Goal: Task Accomplishment & Management: Manage account settings

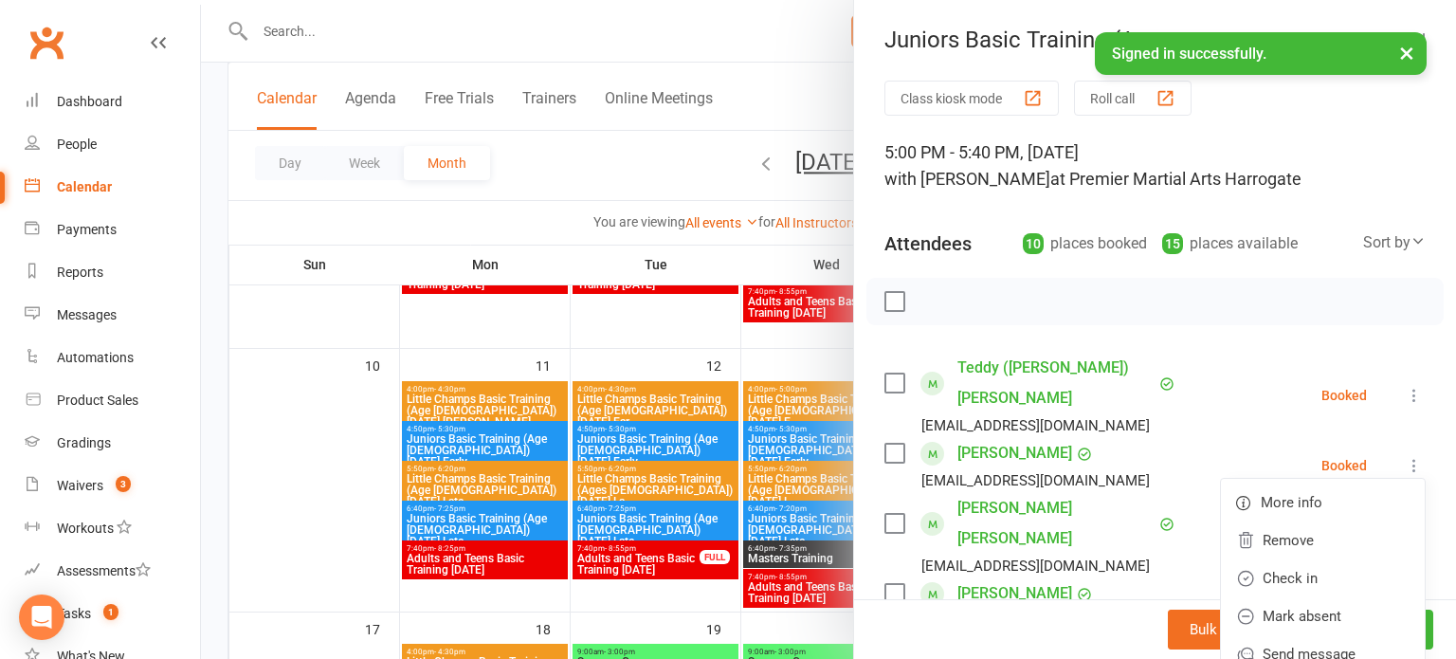
scroll to position [79, 0]
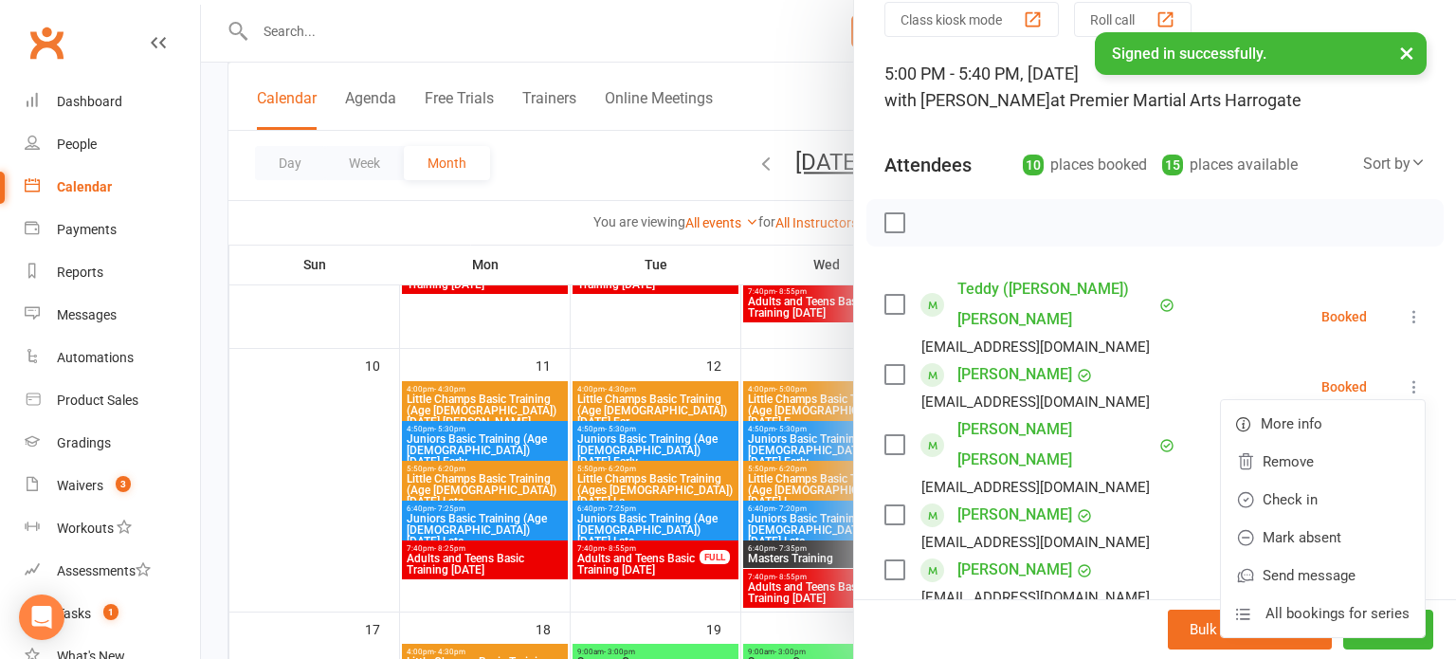
click at [881, 427] on div "Class kiosk mode Roll call 5:00 PM - 5:40 PM, [DATE] with [PERSON_NAME] at Prem…" at bounding box center [1155, 613] width 602 height 1223
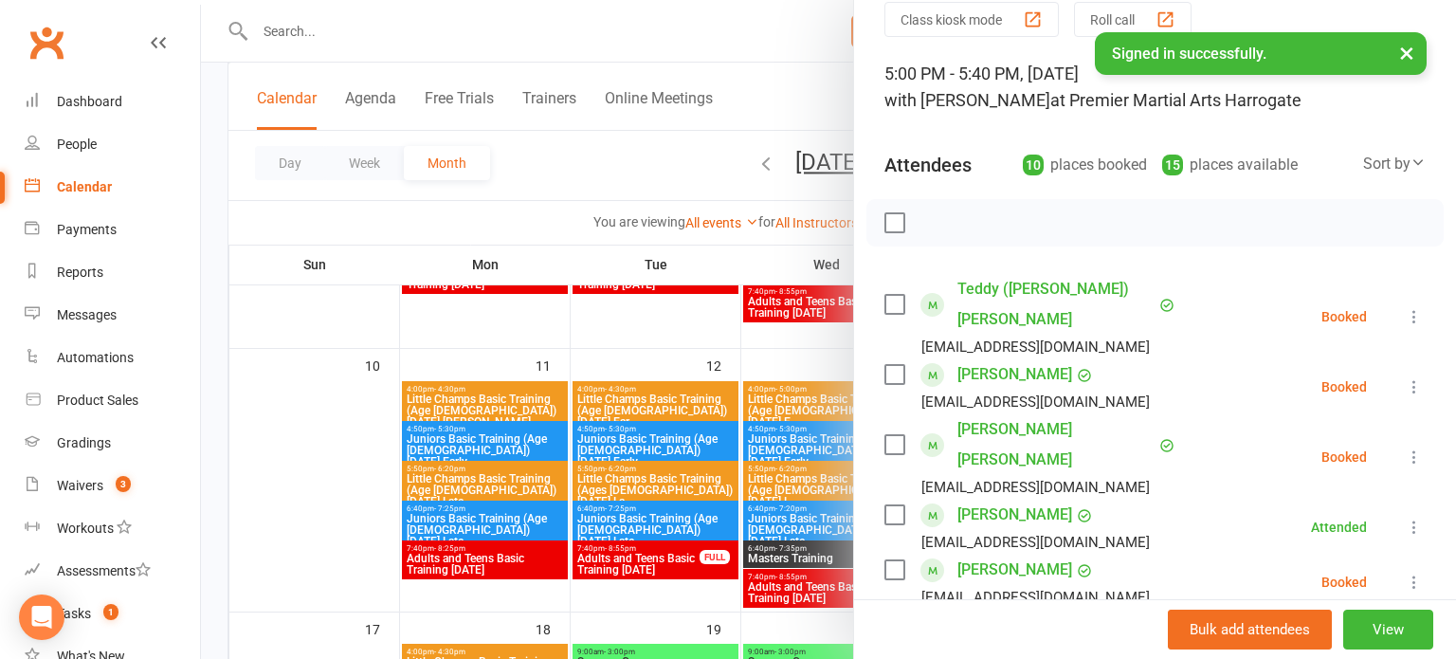
click at [1425, 305] on button at bounding box center [1414, 316] width 23 height 23
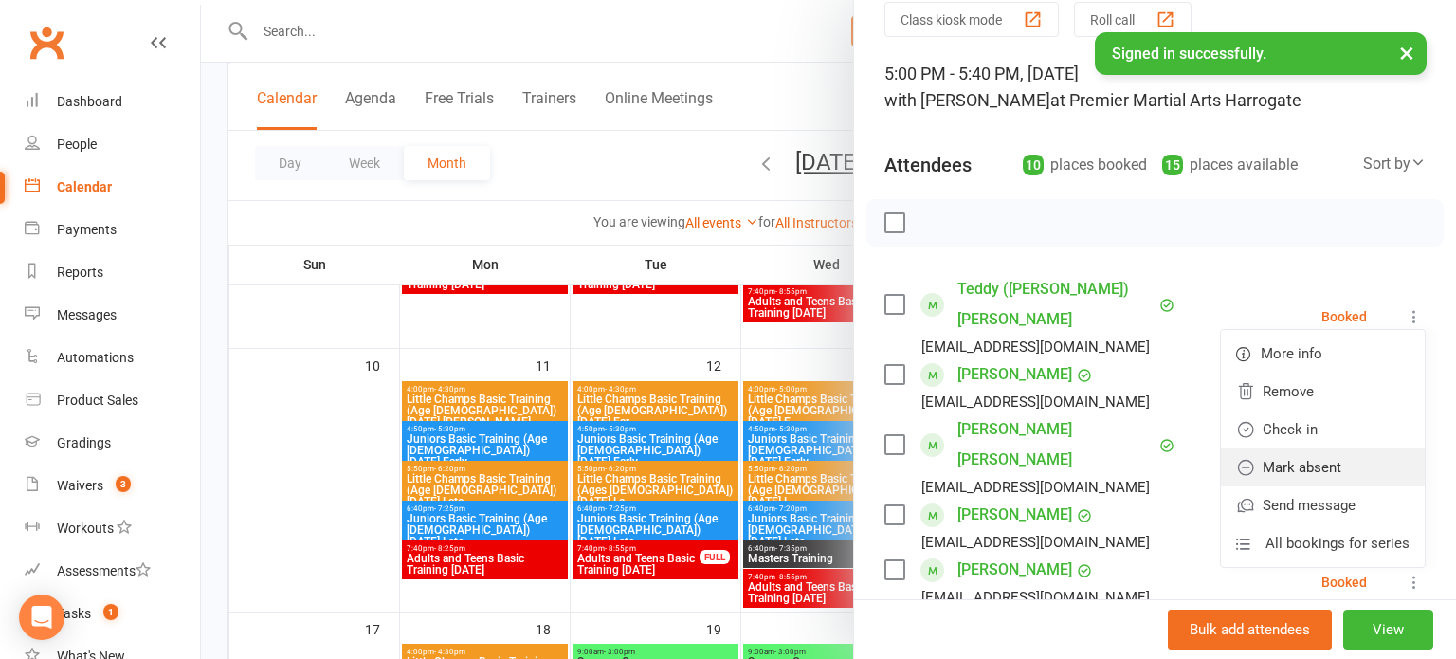
click at [1317, 448] on link "Mark absent" at bounding box center [1323, 467] width 204 height 38
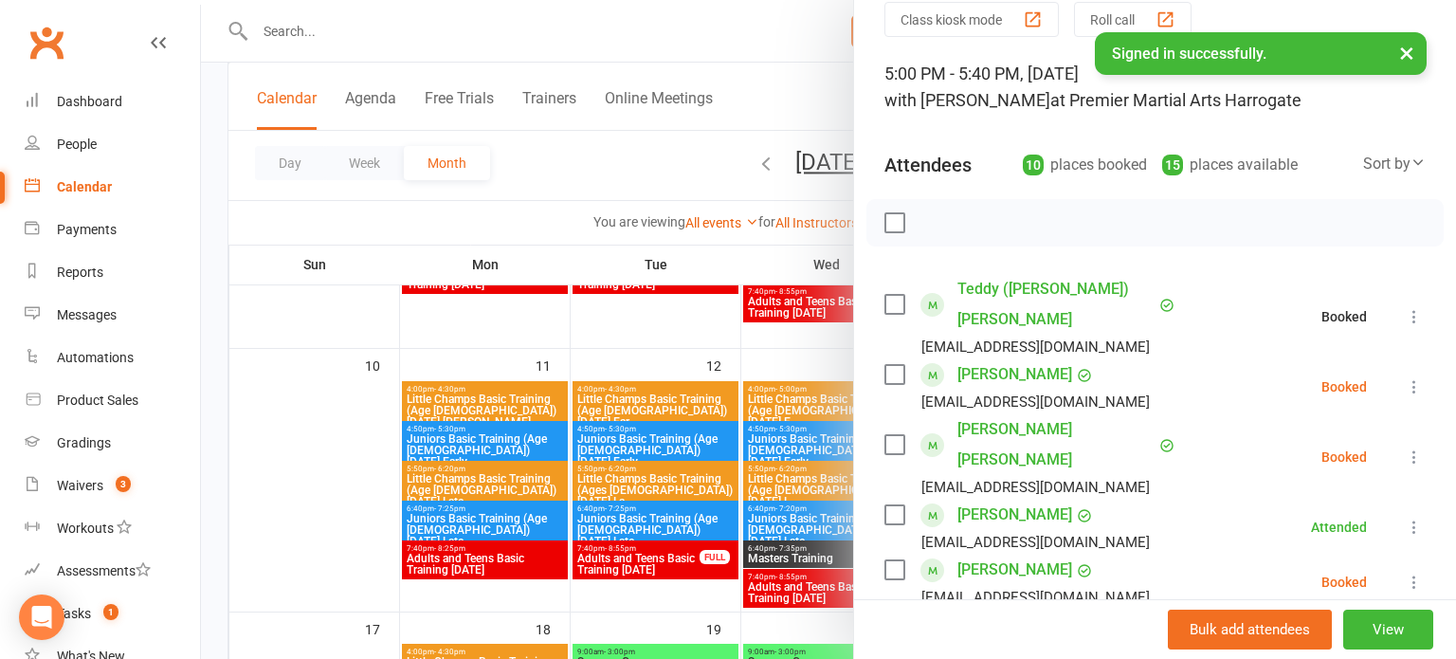
click at [1411, 375] on button at bounding box center [1414, 386] width 23 height 23
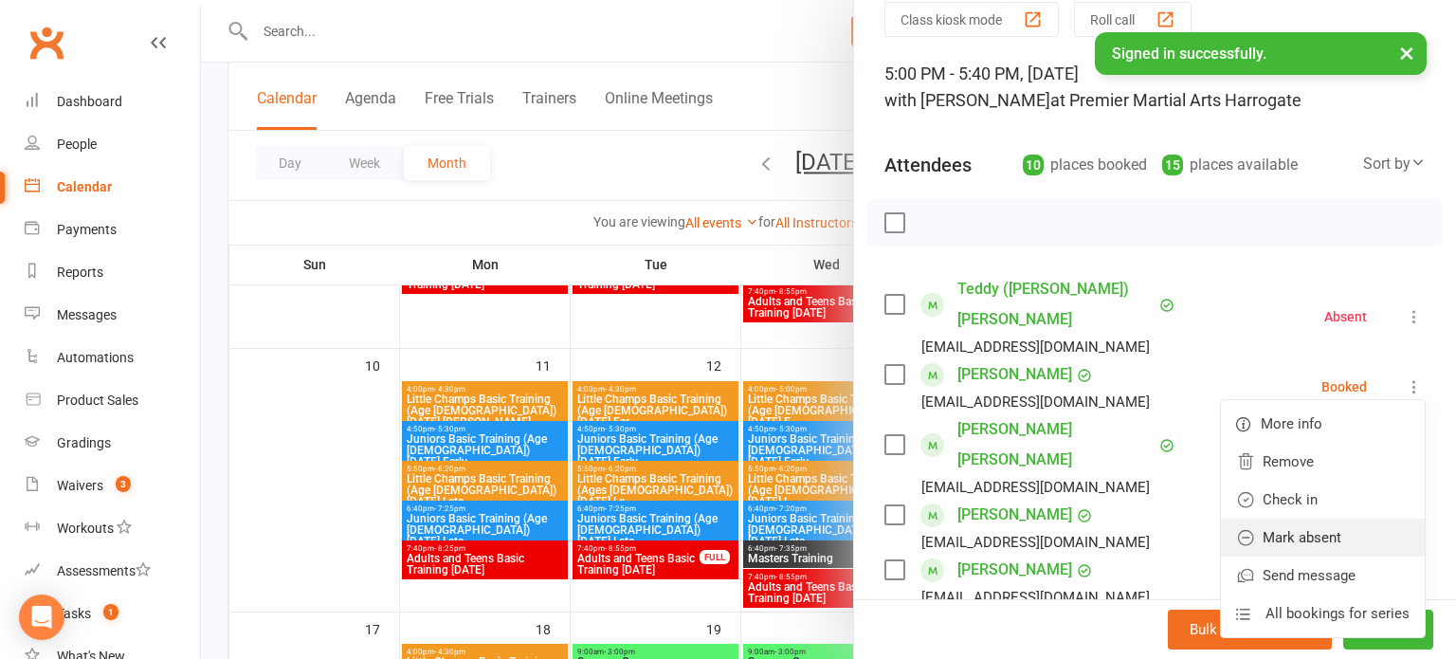
click at [1344, 519] on link "Mark absent" at bounding box center [1323, 538] width 204 height 38
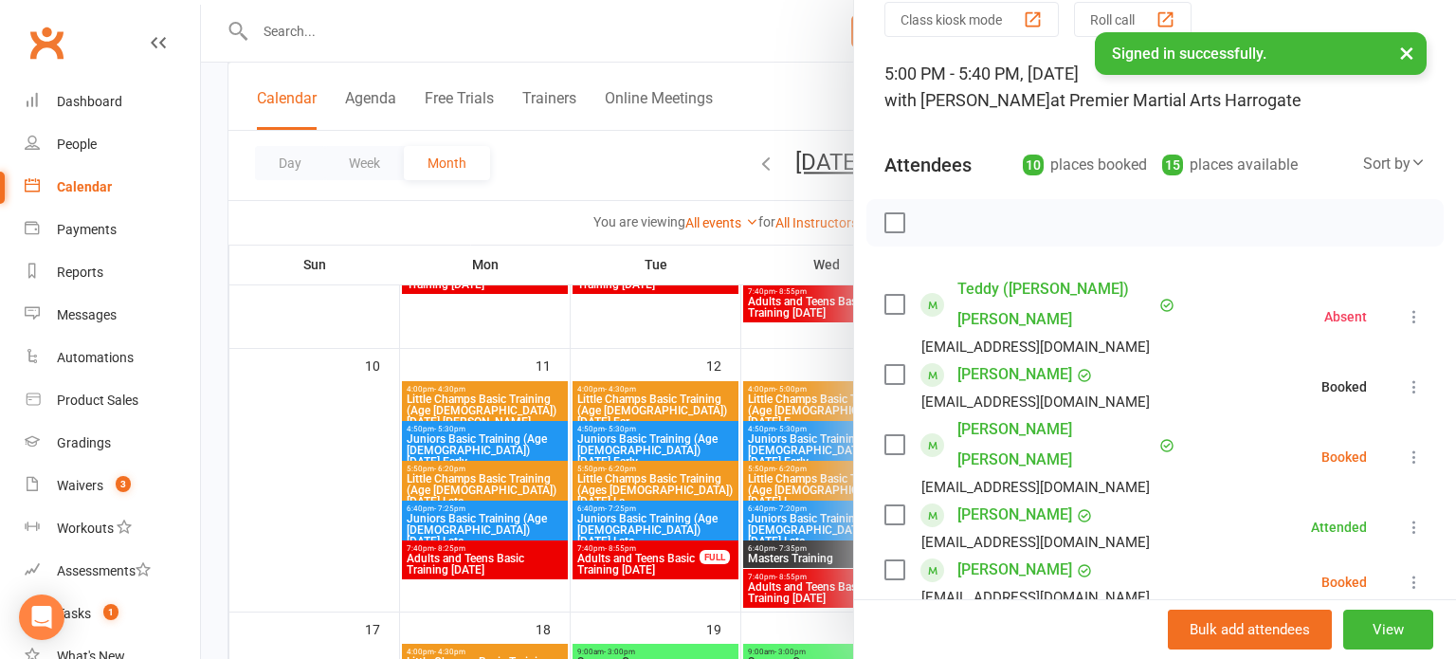
click at [1415, 446] on button at bounding box center [1414, 457] width 23 height 23
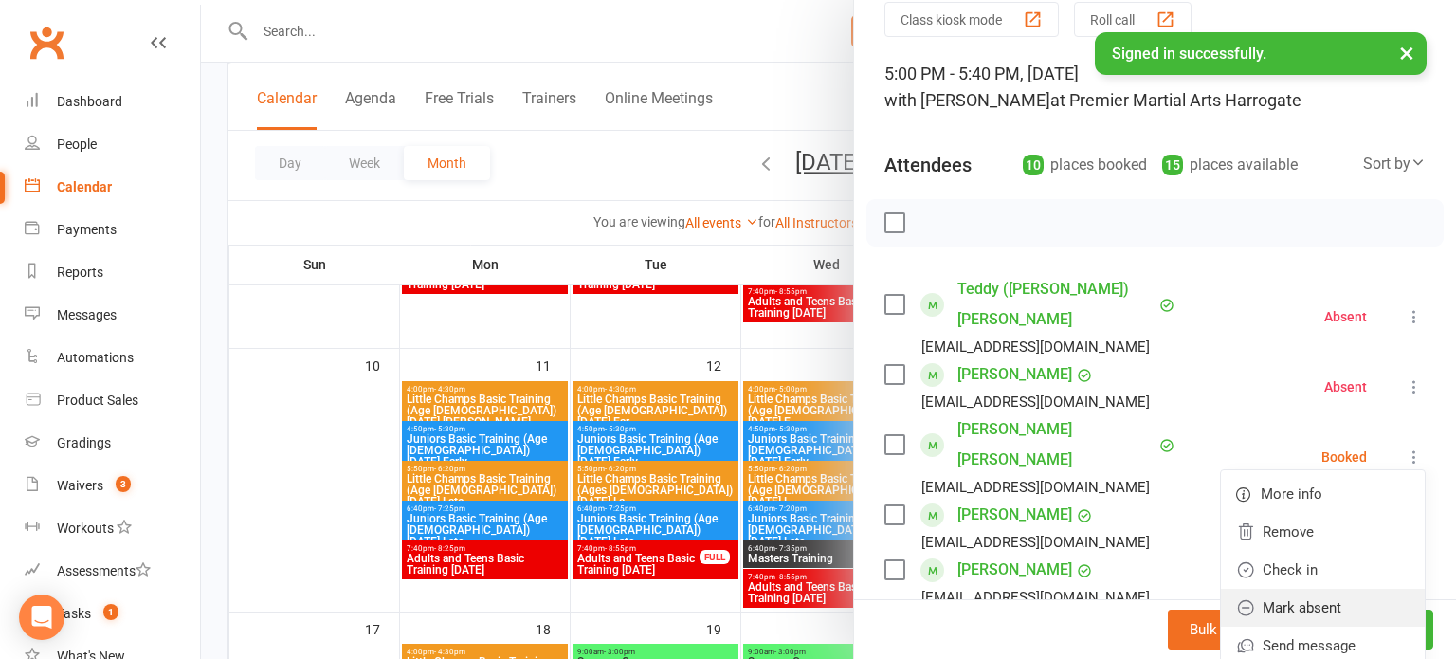
click at [1337, 589] on link "Mark absent" at bounding box center [1323, 608] width 204 height 38
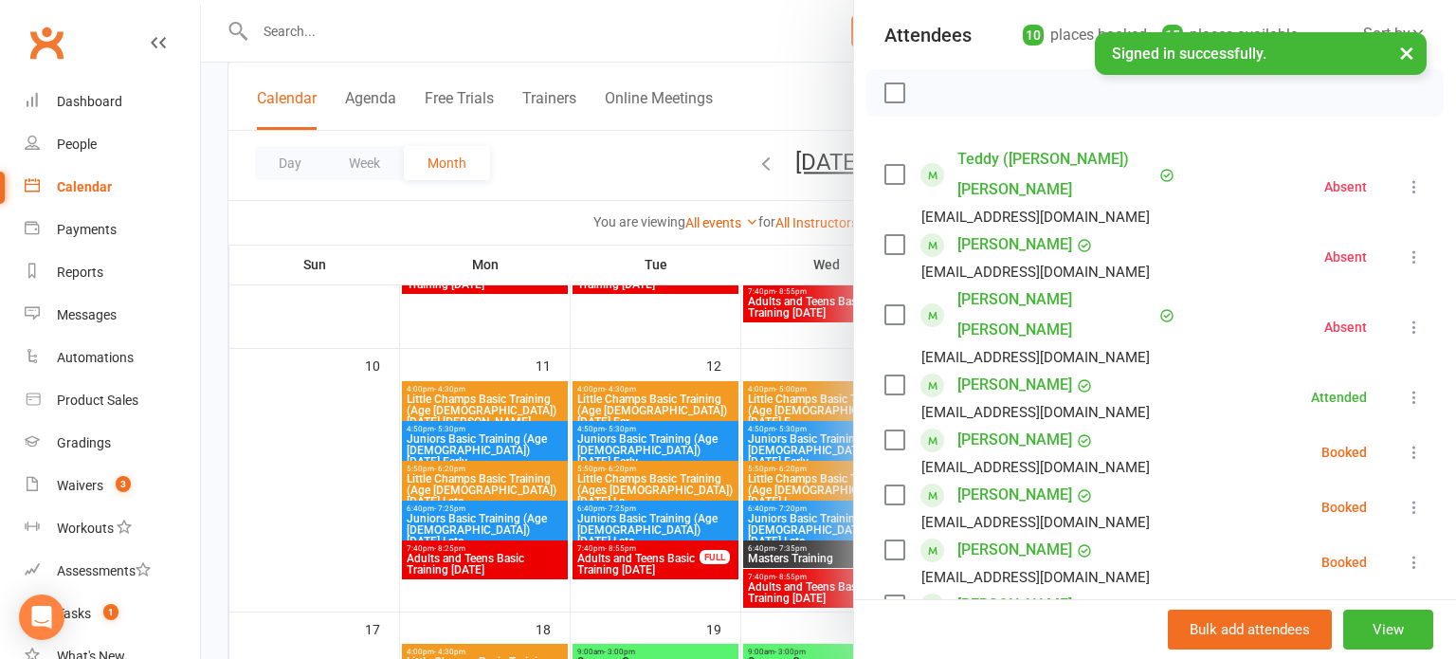
scroll to position [209, 0]
click at [1414, 441] on button at bounding box center [1414, 452] width 23 height 23
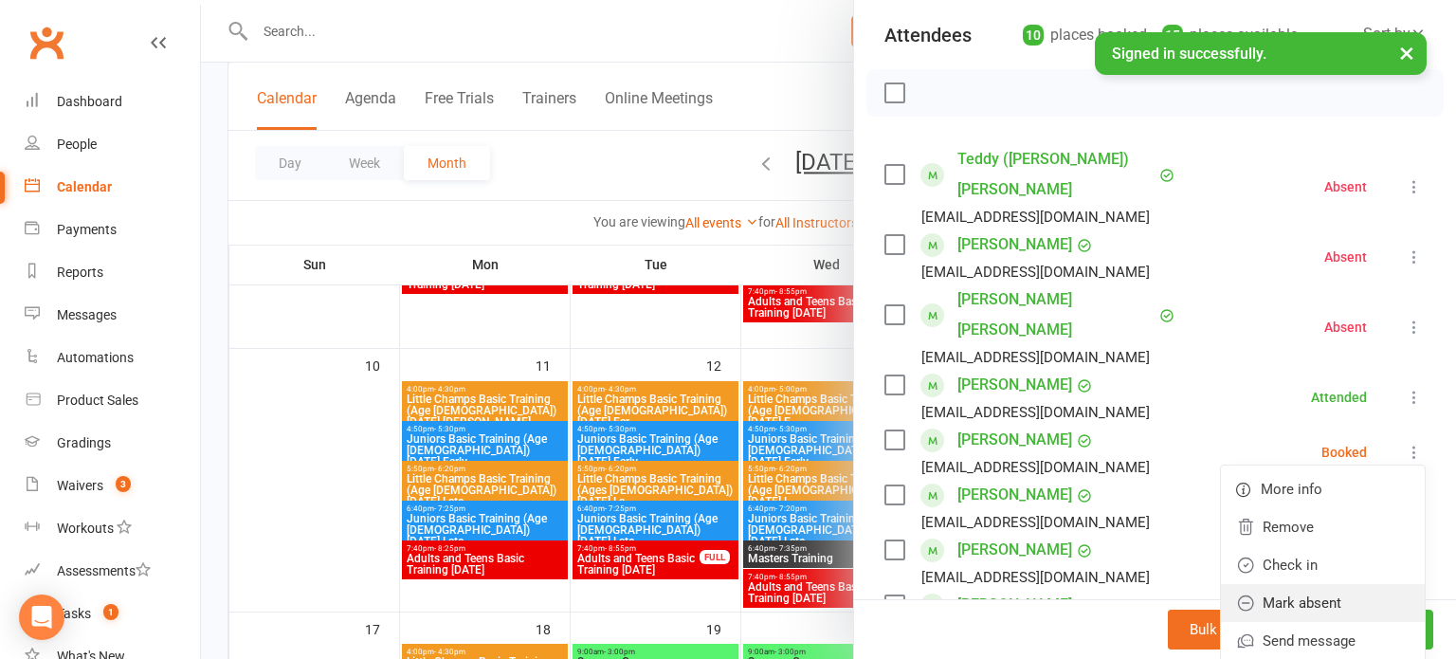
click at [1345, 584] on link "Mark absent" at bounding box center [1323, 603] width 204 height 38
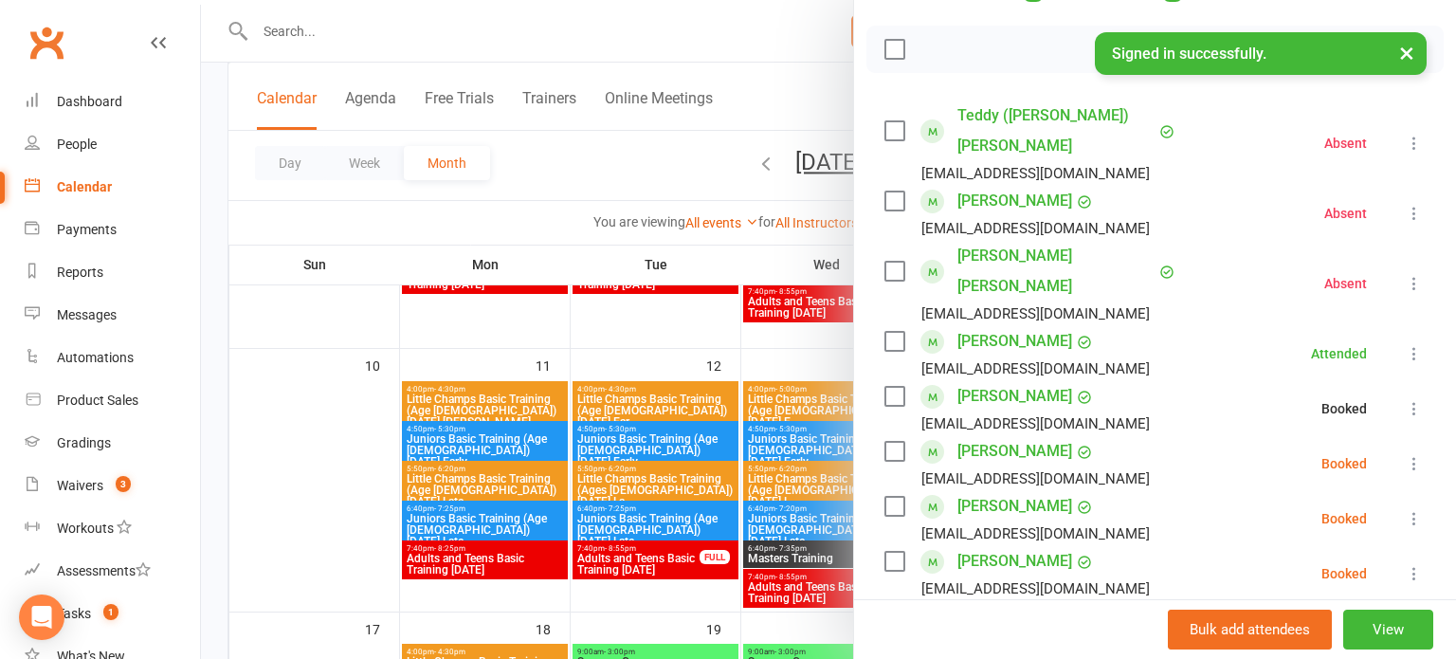
scroll to position [260, 0]
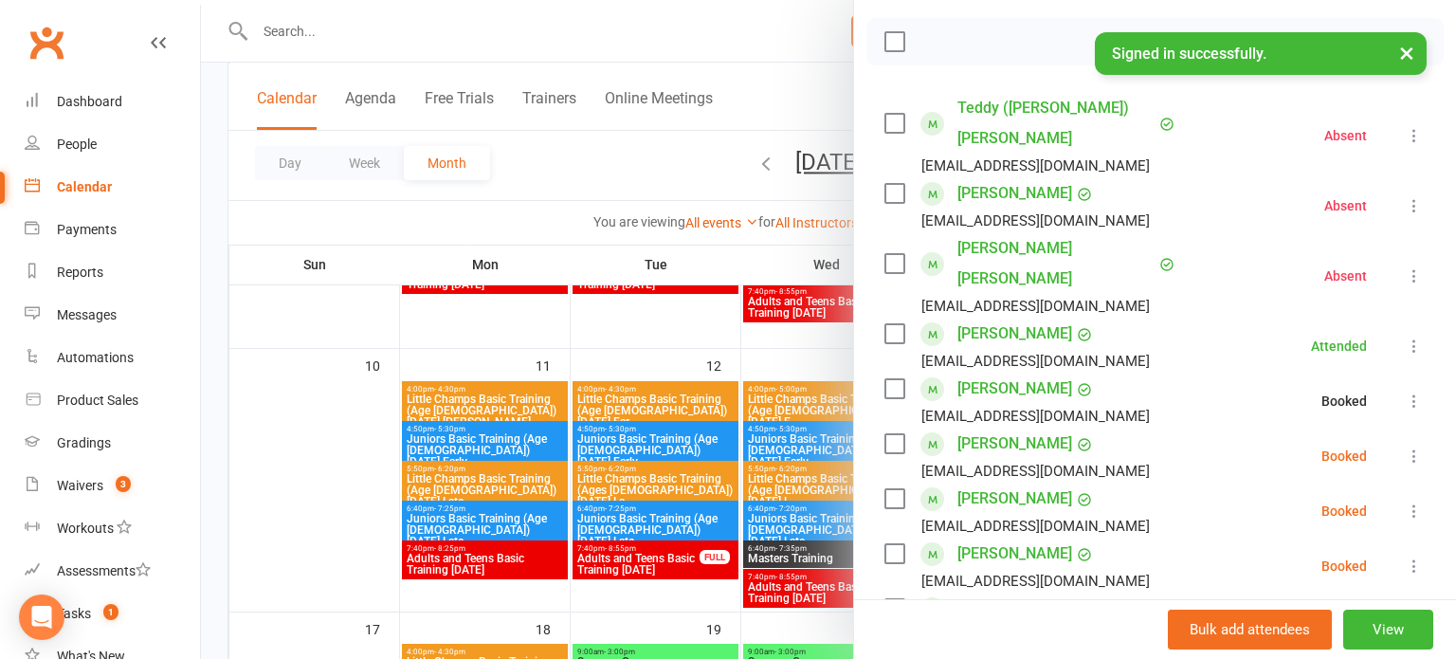
click at [1418, 446] on icon at bounding box center [1414, 455] width 19 height 19
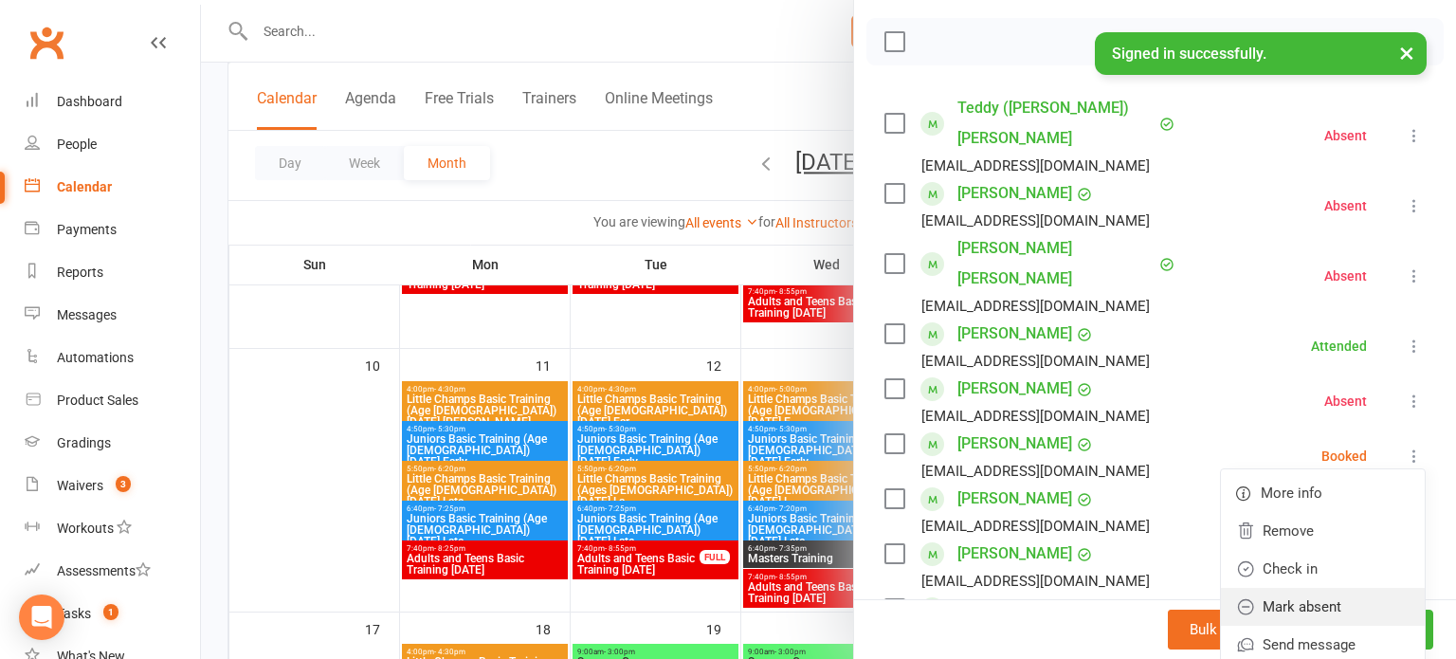
click at [1350, 588] on link "Mark absent" at bounding box center [1323, 607] width 204 height 38
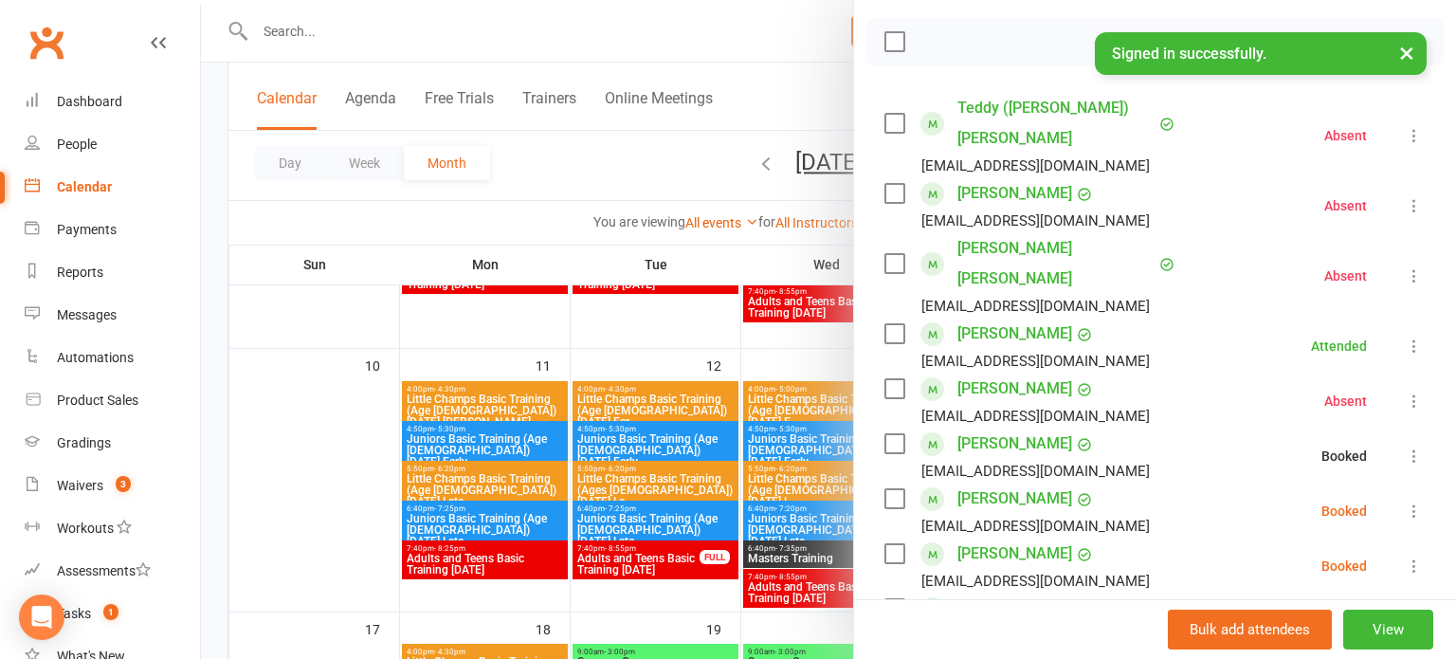
click at [1417, 500] on button at bounding box center [1414, 511] width 23 height 23
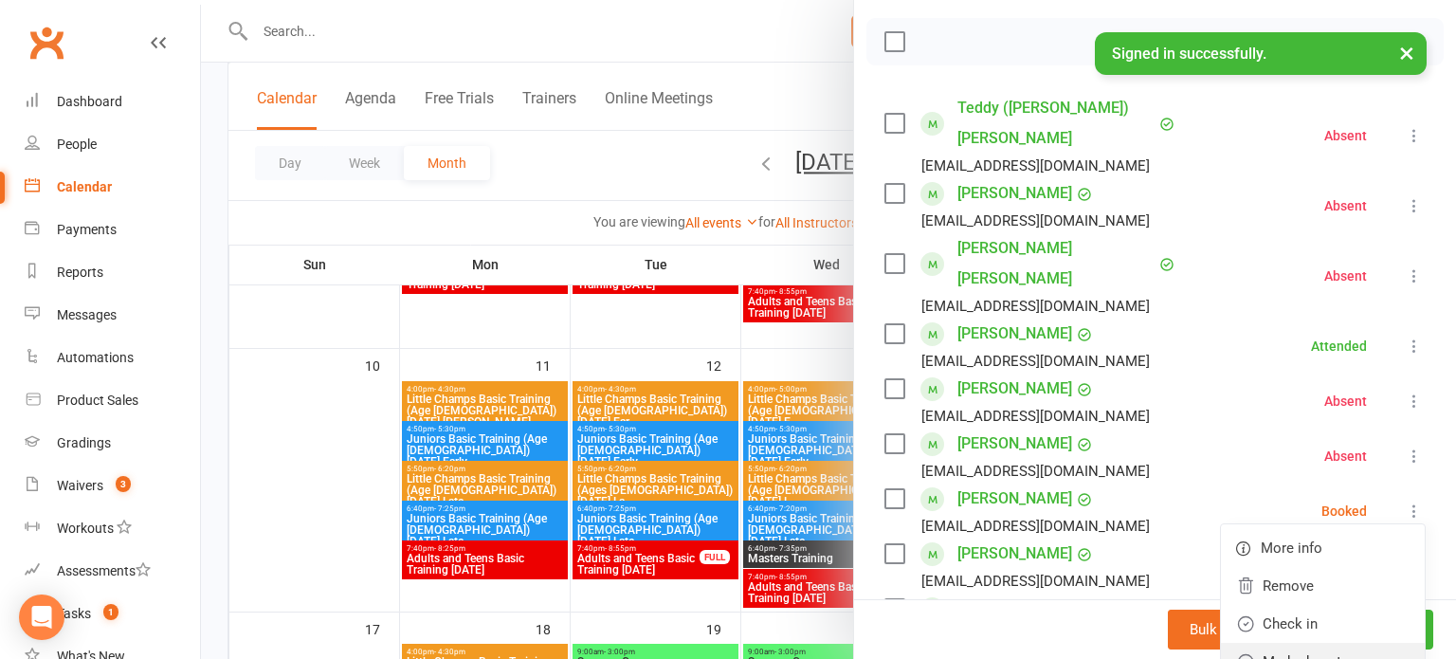
click at [1365, 643] on link "Mark absent" at bounding box center [1323, 662] width 204 height 38
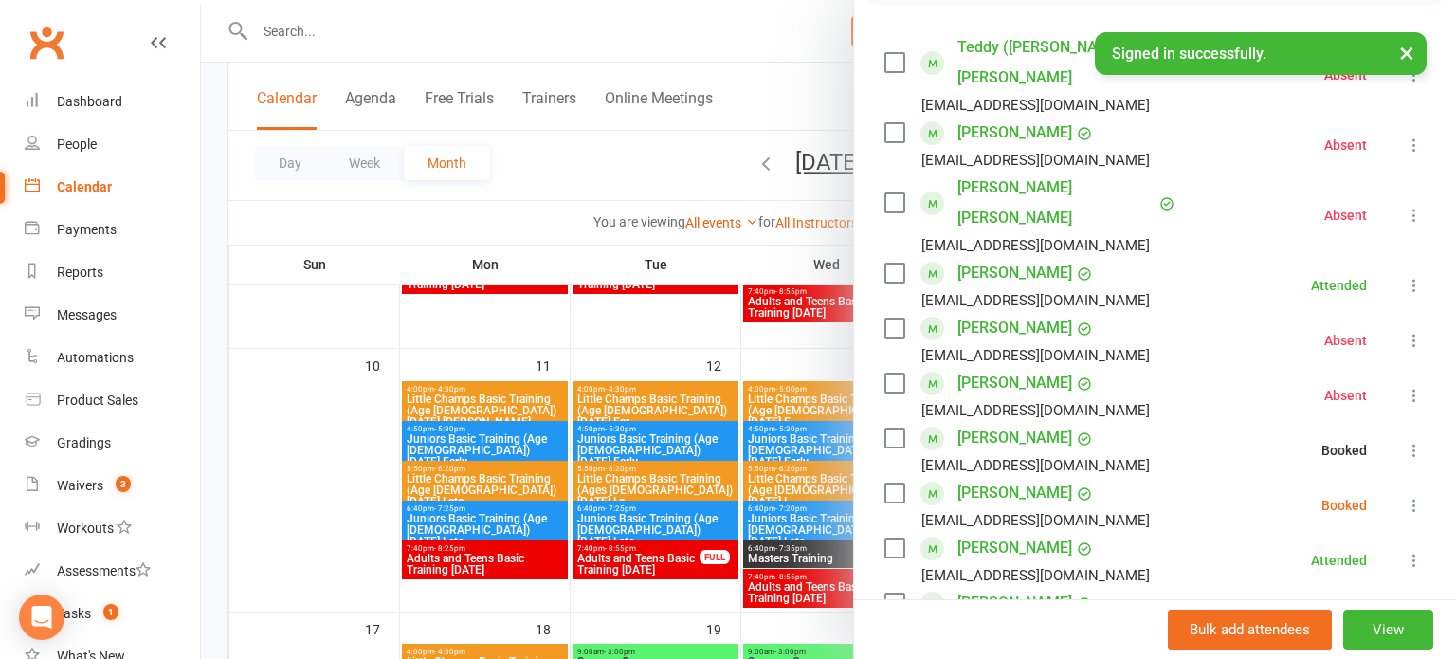
scroll to position [331, 0]
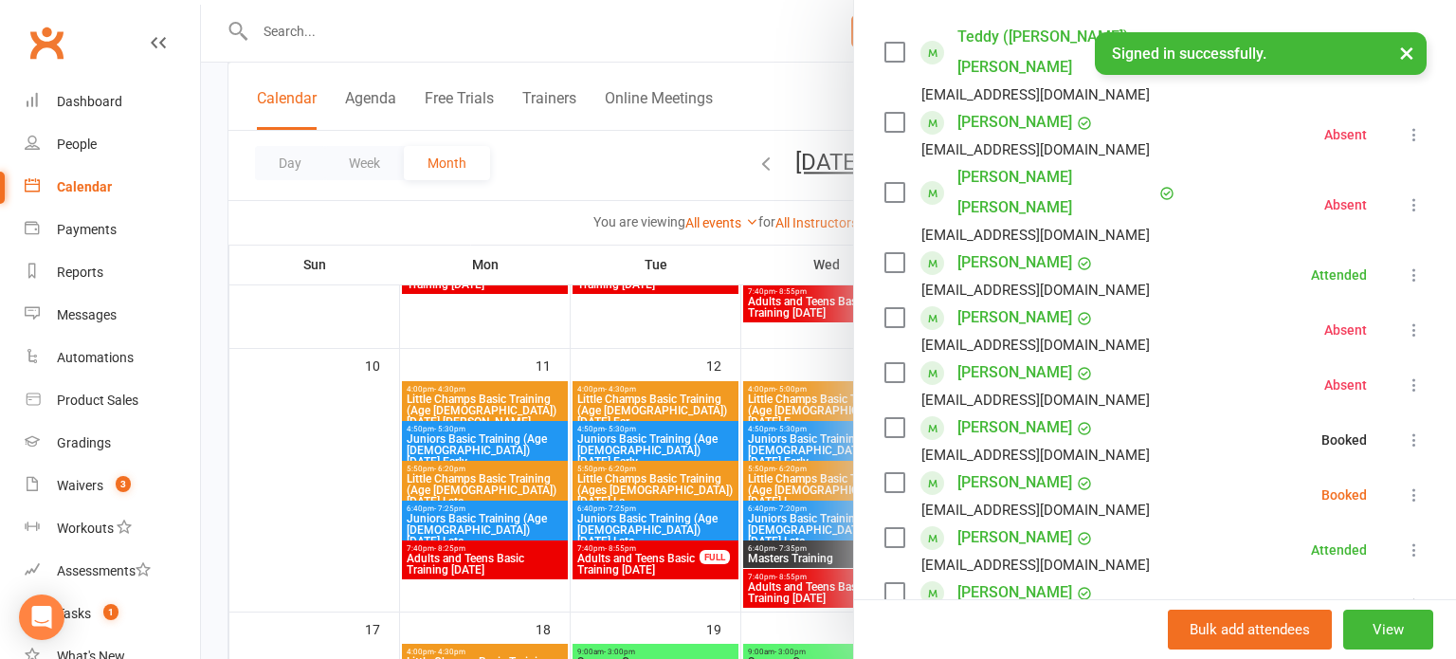
click at [1419, 485] on icon at bounding box center [1414, 494] width 19 height 19
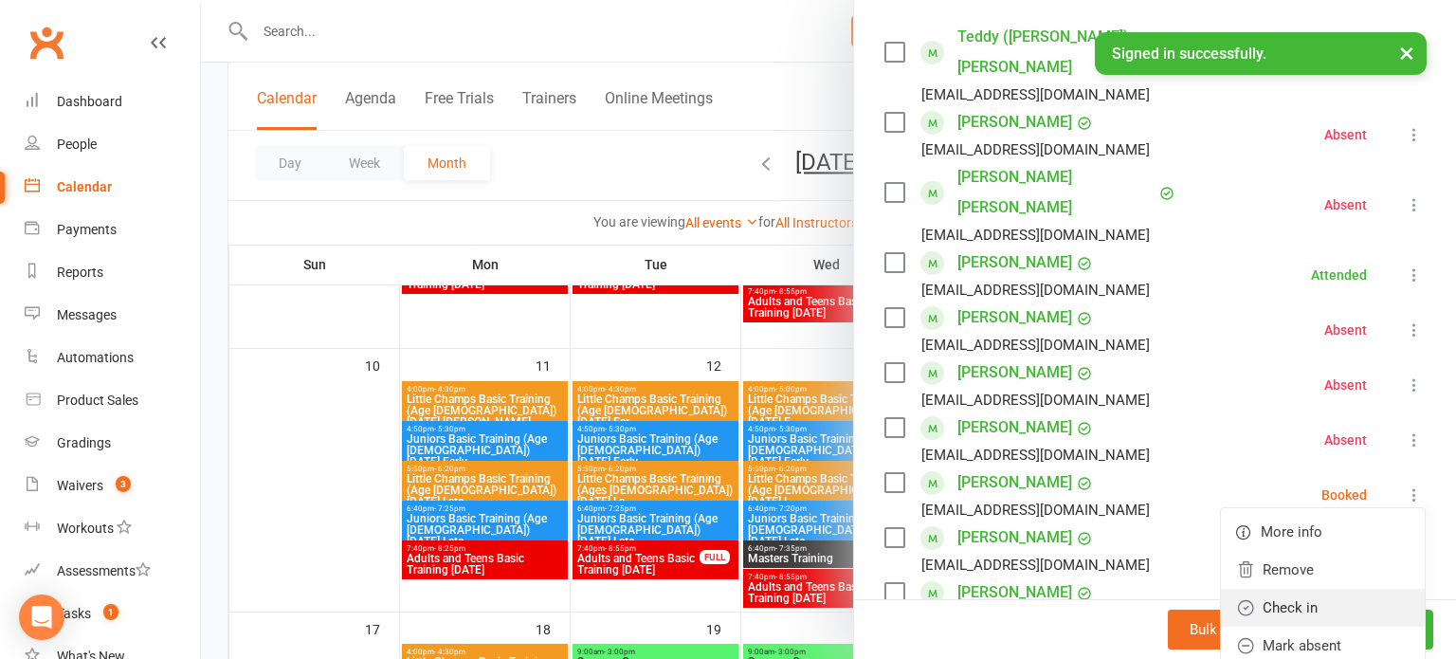
click at [1342, 589] on link "Check in" at bounding box center [1323, 608] width 204 height 38
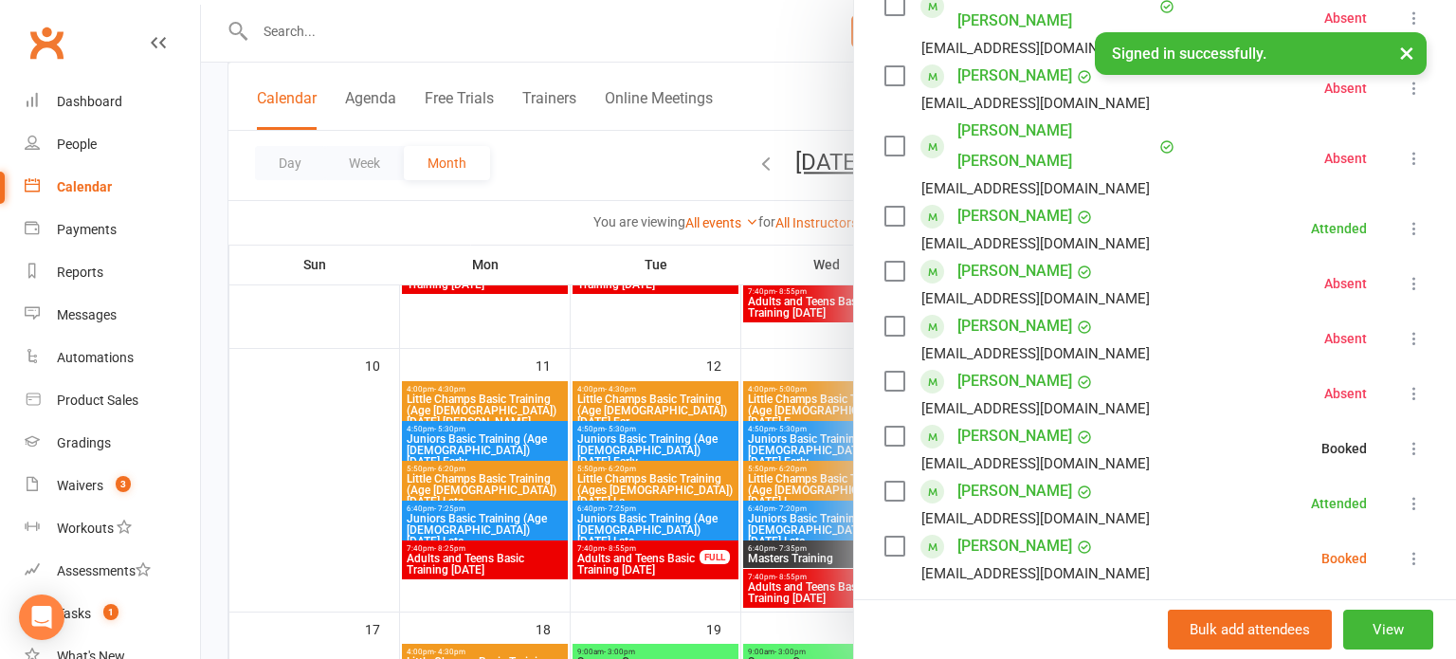
scroll to position [417, 0]
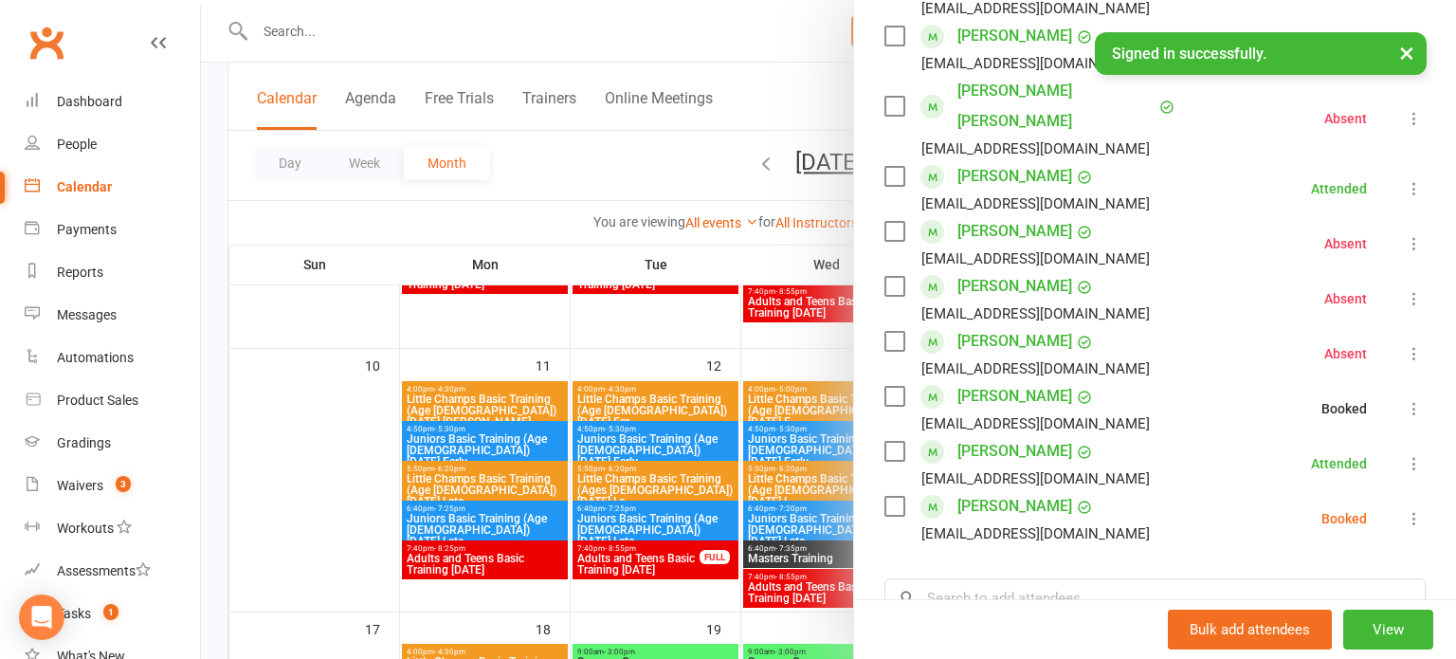
click at [1420, 509] on icon at bounding box center [1414, 518] width 19 height 19
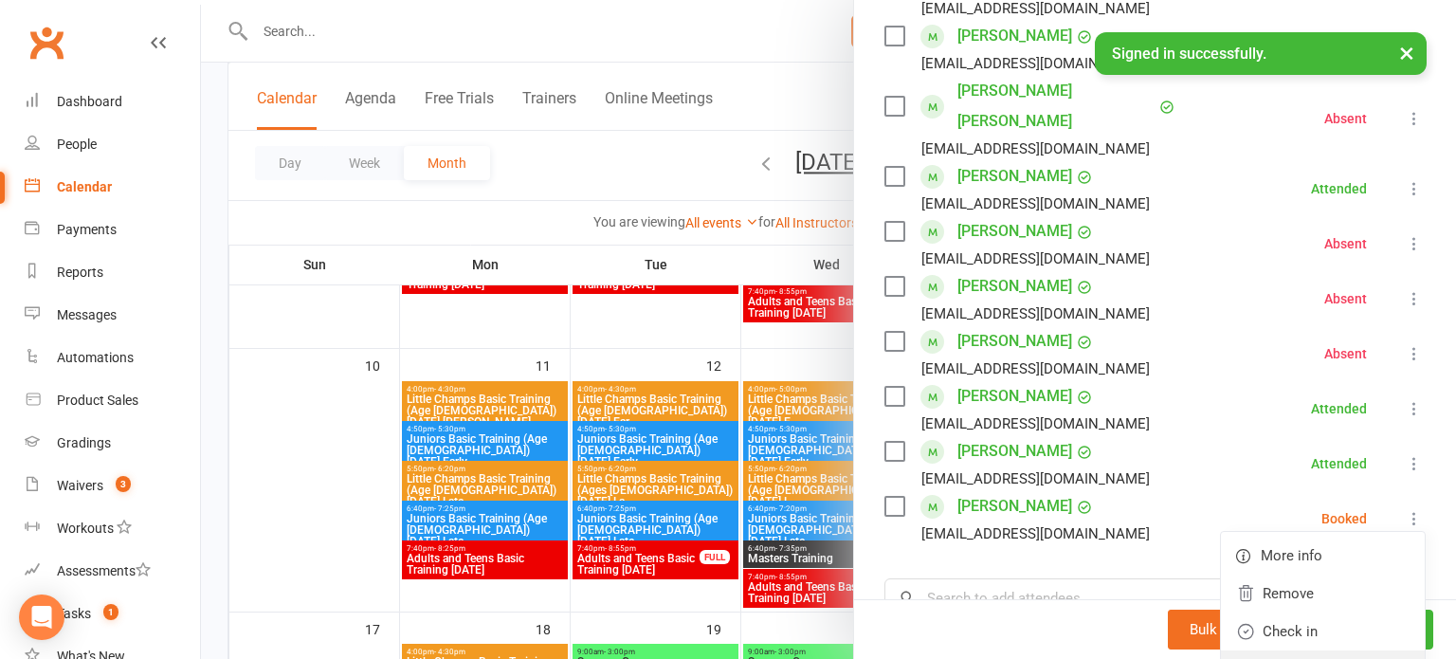
click at [1336, 650] on link "Mark absent" at bounding box center [1323, 669] width 204 height 38
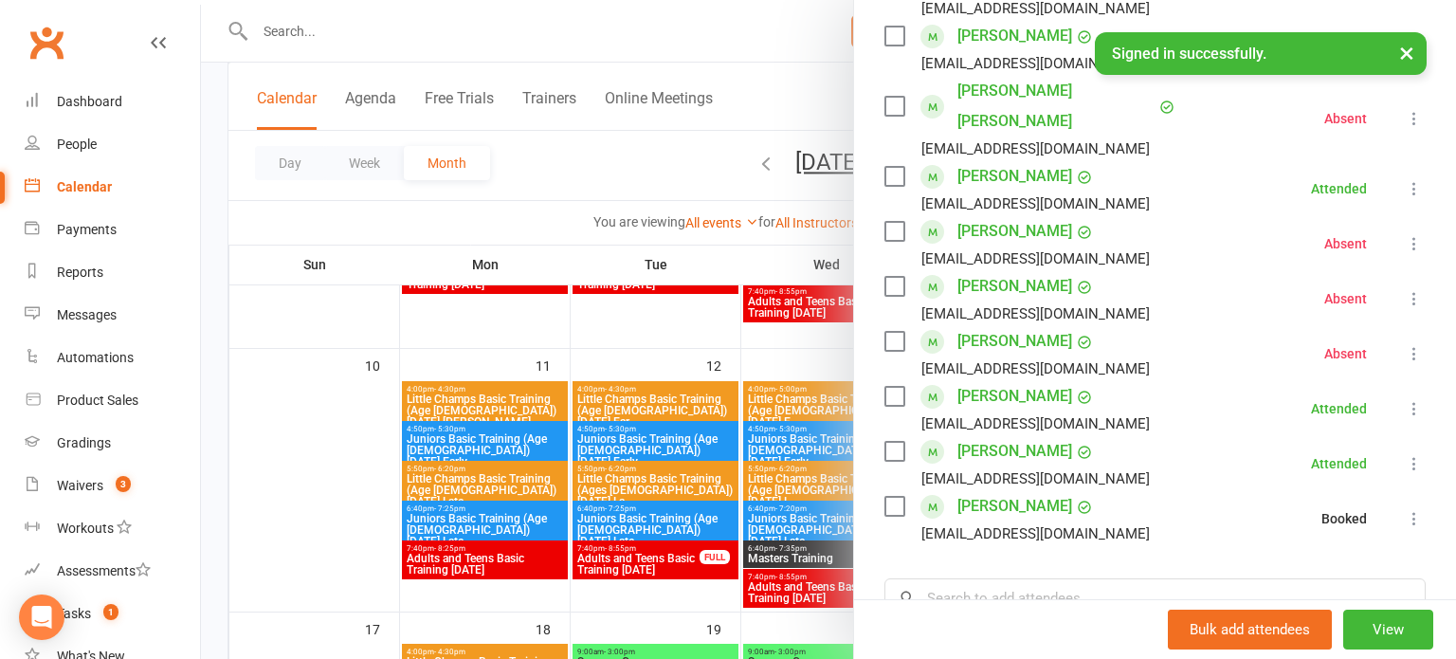
click at [796, 428] on div at bounding box center [828, 329] width 1255 height 659
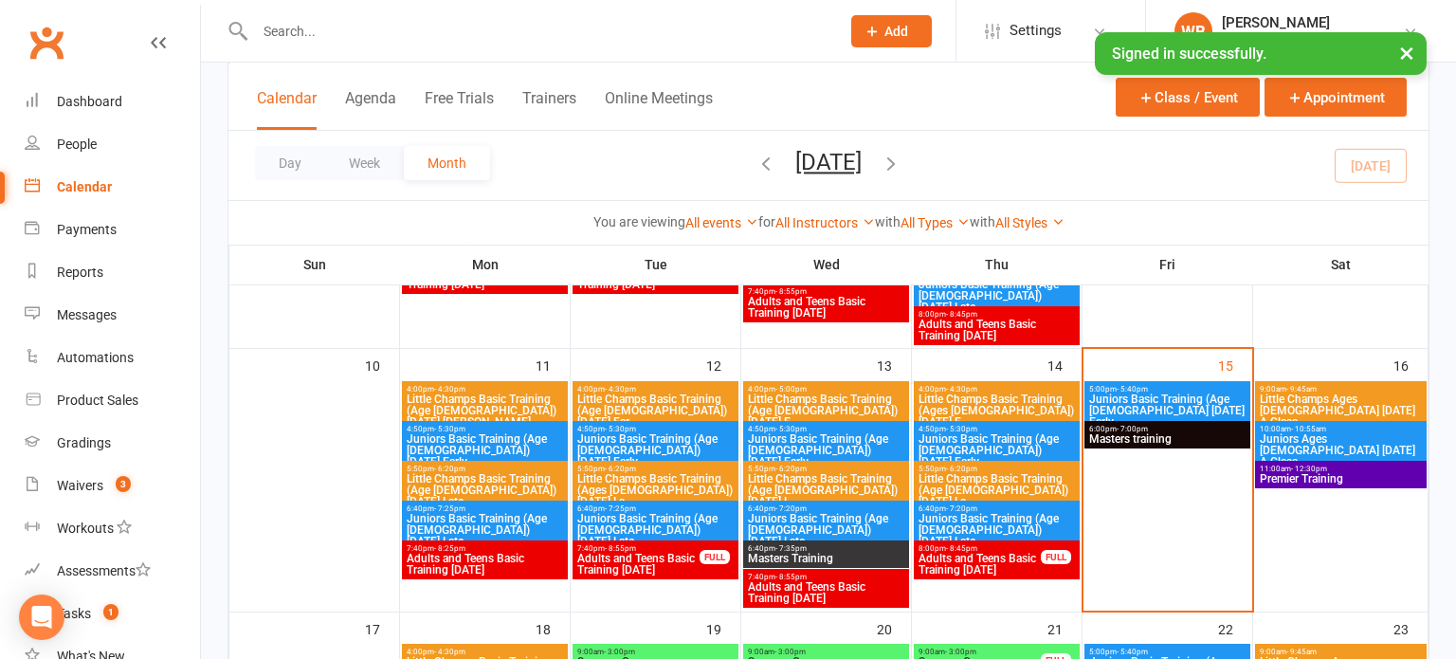
click at [1194, 434] on span "Masters training" at bounding box center [1167, 438] width 158 height 11
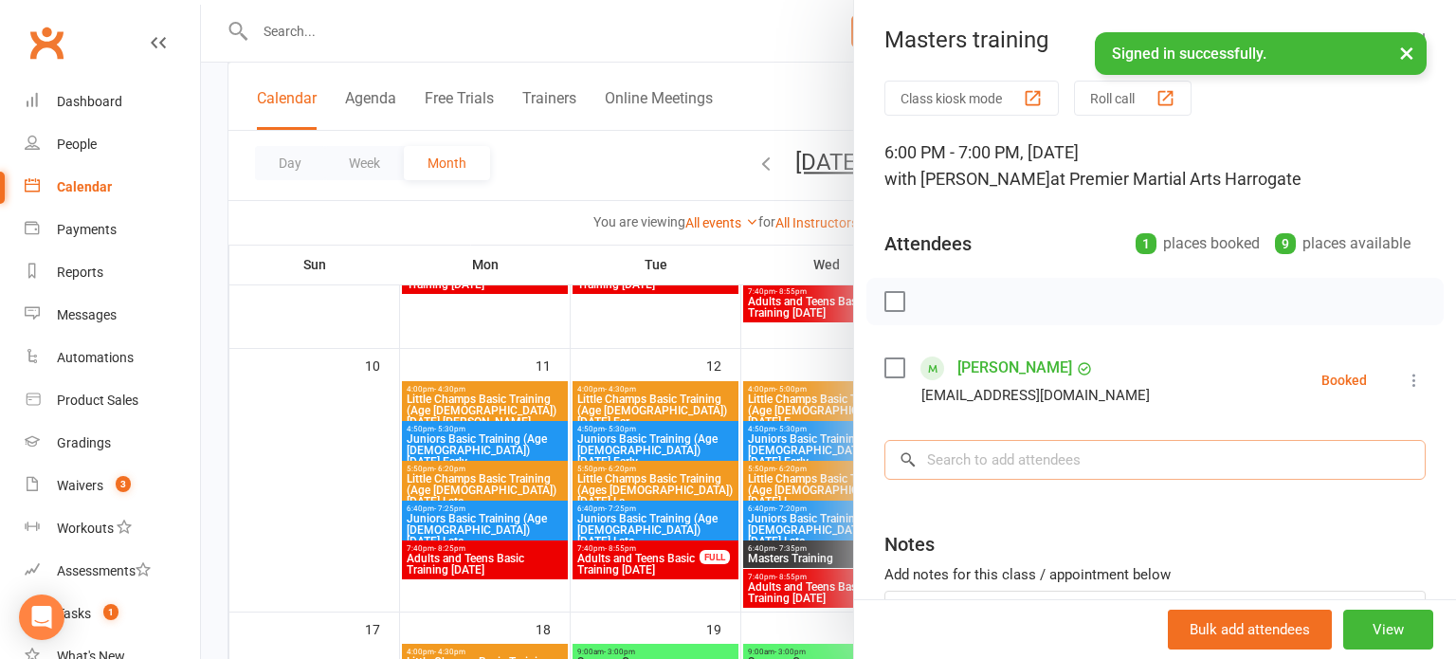
click at [1260, 457] on input "search" at bounding box center [1154, 460] width 541 height 40
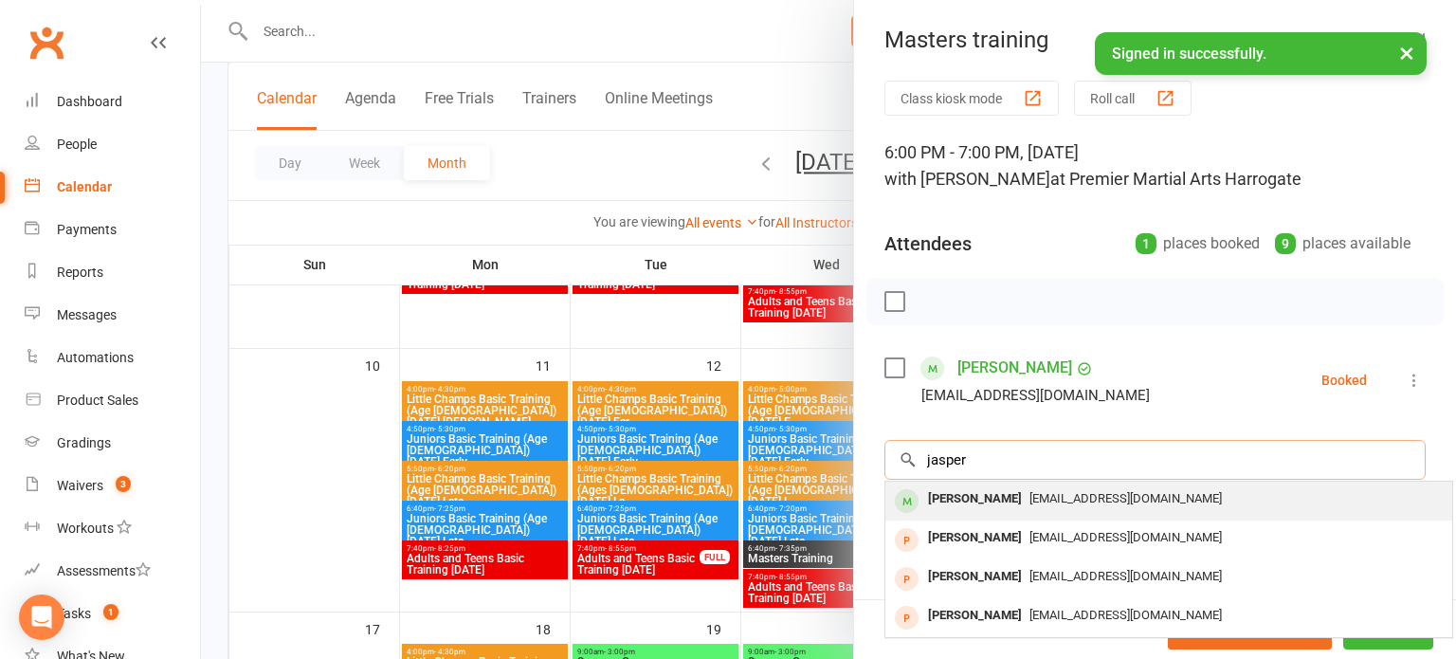
type input "jasper"
click at [1223, 503] on div "[EMAIL_ADDRESS][DOMAIN_NAME]" at bounding box center [1169, 498] width 552 height 27
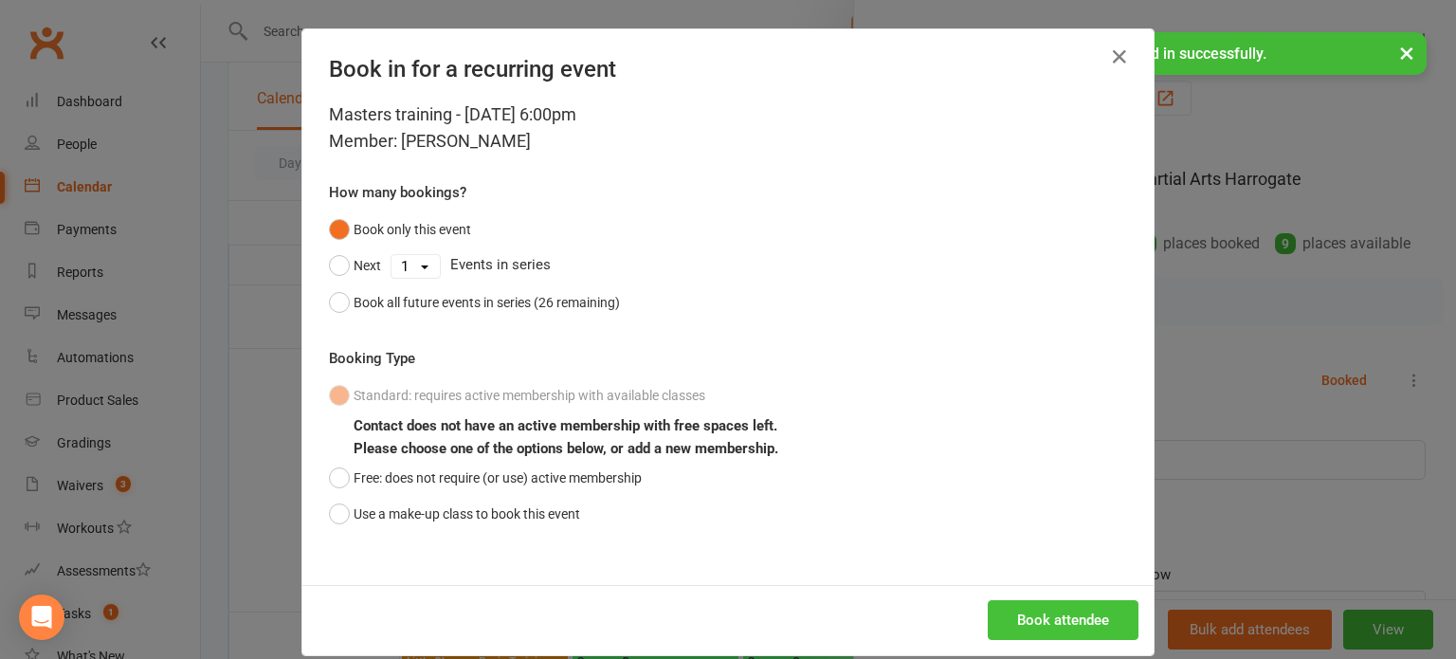
click at [1084, 610] on button "Book attendee" at bounding box center [1063, 620] width 151 height 40
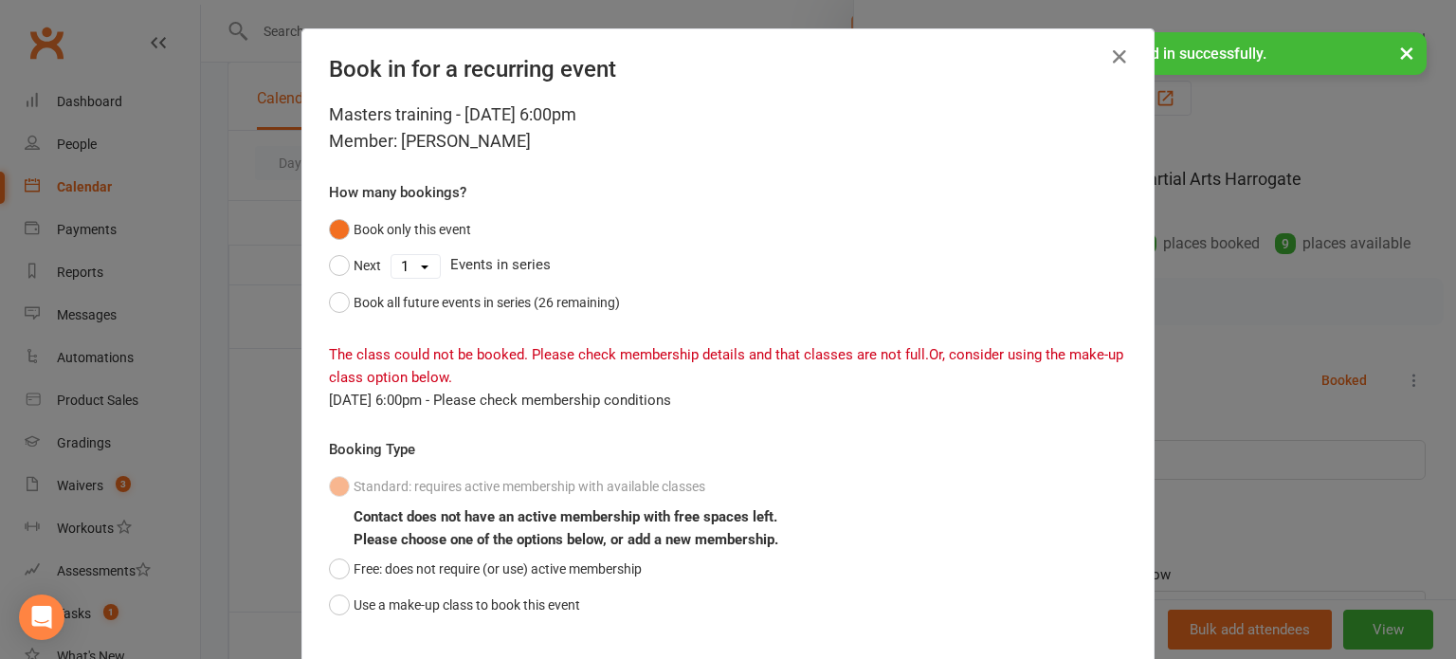
scroll to position [116, 0]
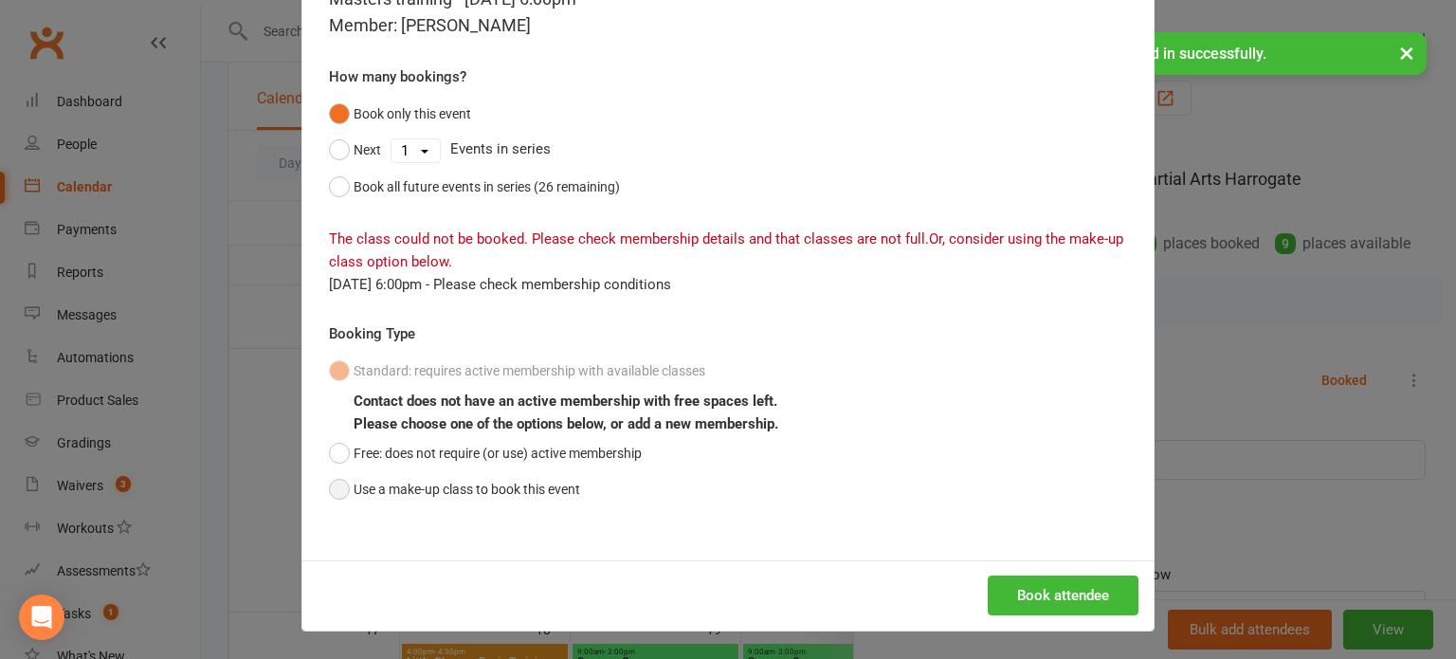
click at [556, 480] on button "Use a make-up class to book this event" at bounding box center [454, 489] width 251 height 36
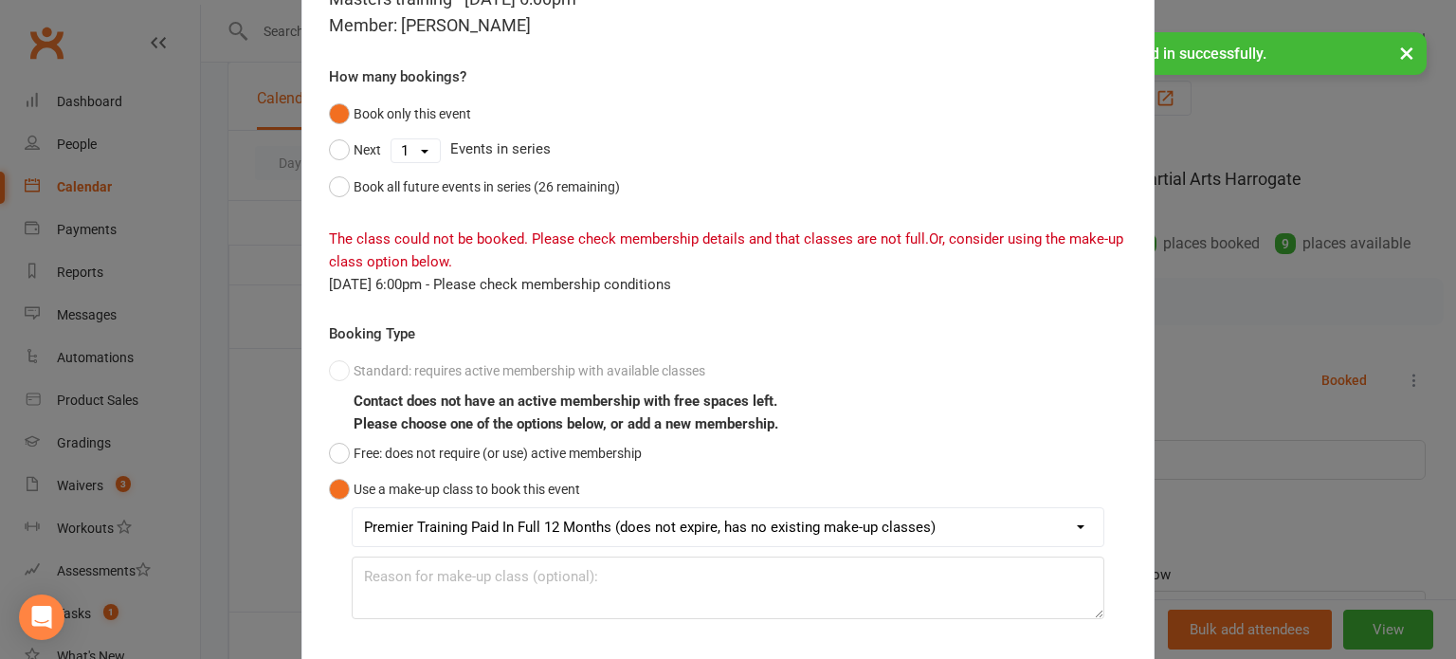
scroll to position [227, 0]
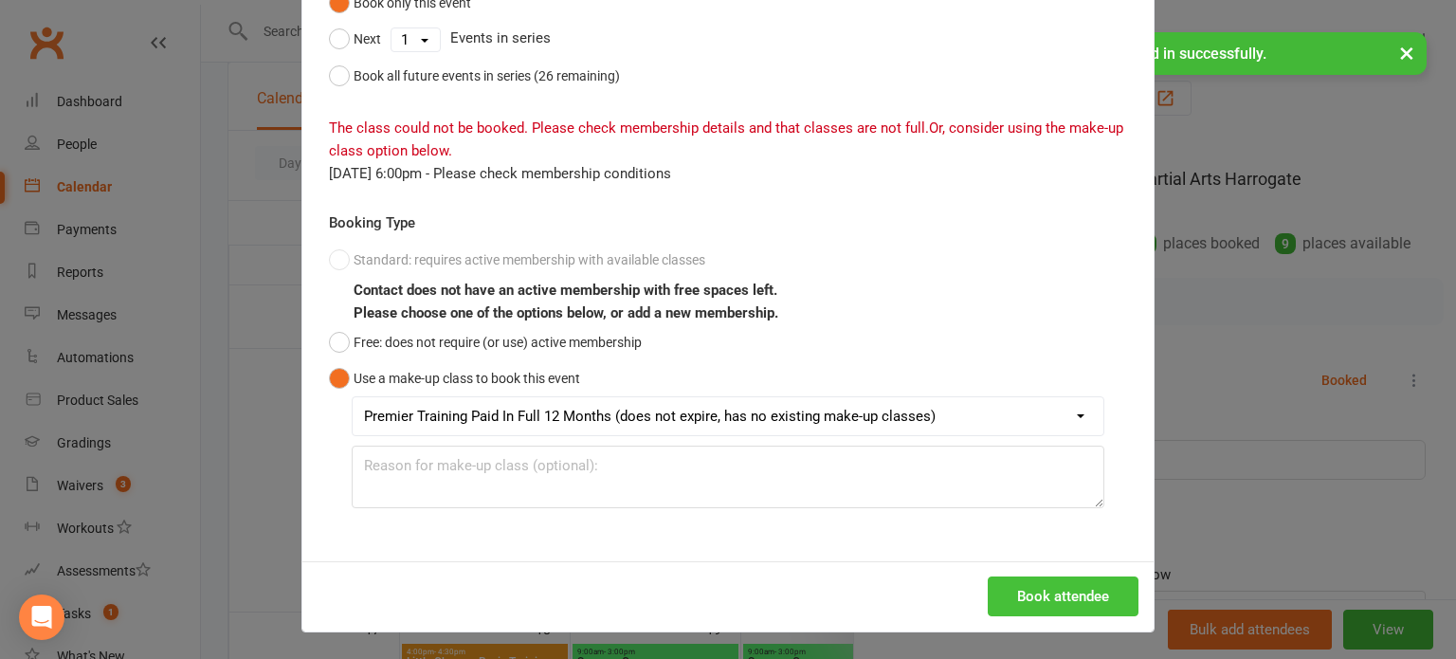
click at [1083, 585] on button "Book attendee" at bounding box center [1063, 596] width 151 height 40
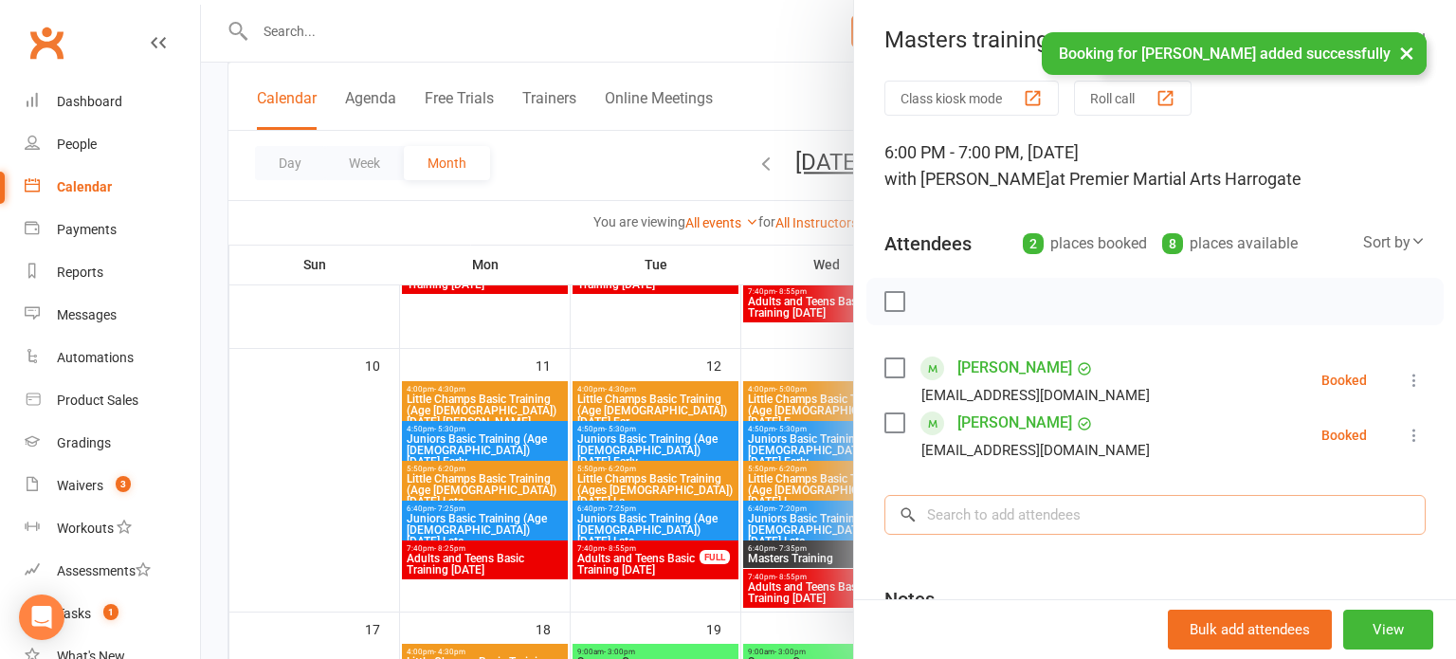
click at [1084, 521] on input "search" at bounding box center [1154, 515] width 541 height 40
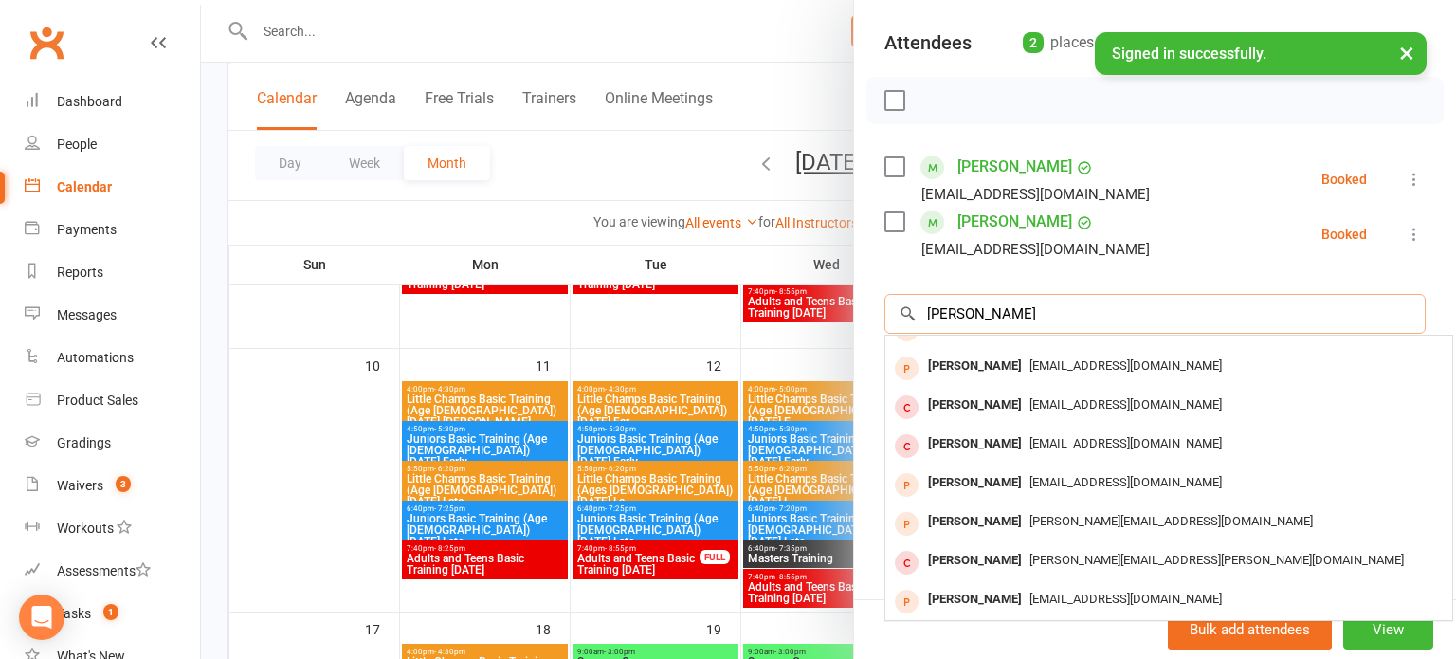
scroll to position [0, 0]
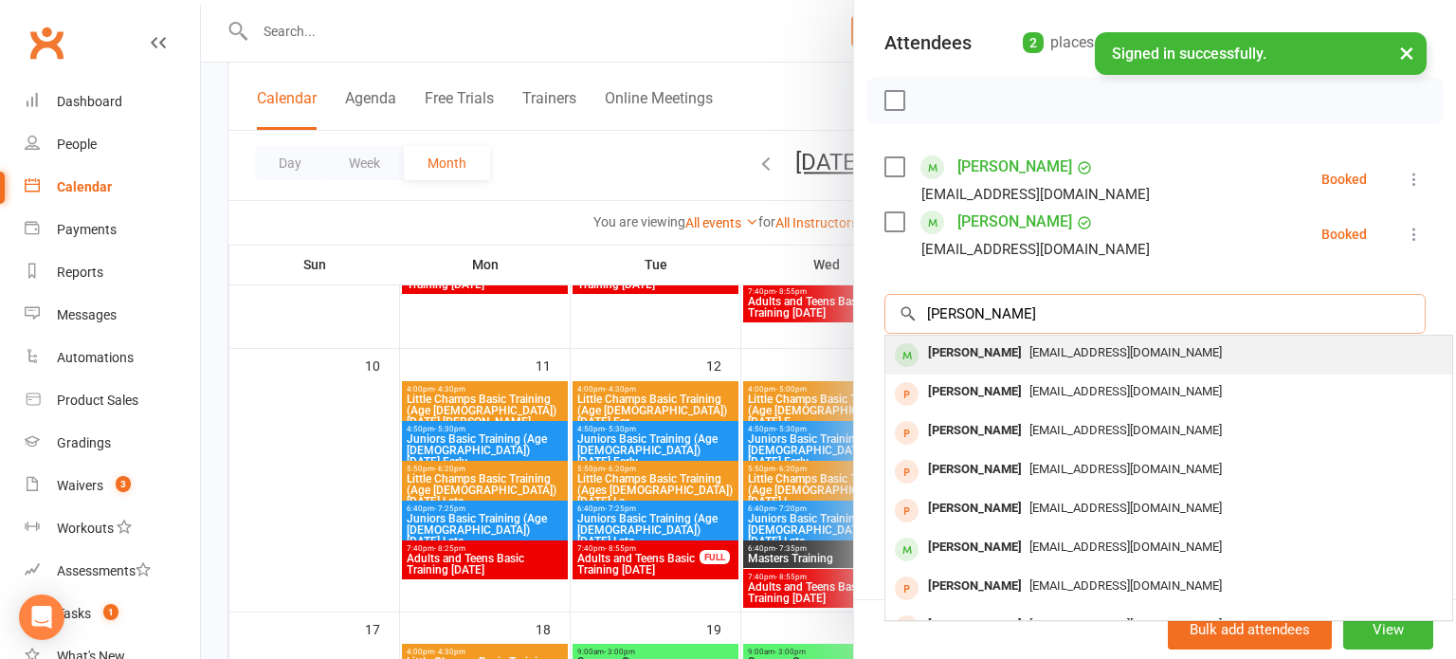
type input "[PERSON_NAME]"
click at [1101, 355] on span "[EMAIL_ADDRESS][DOMAIN_NAME]" at bounding box center [1125, 352] width 192 height 14
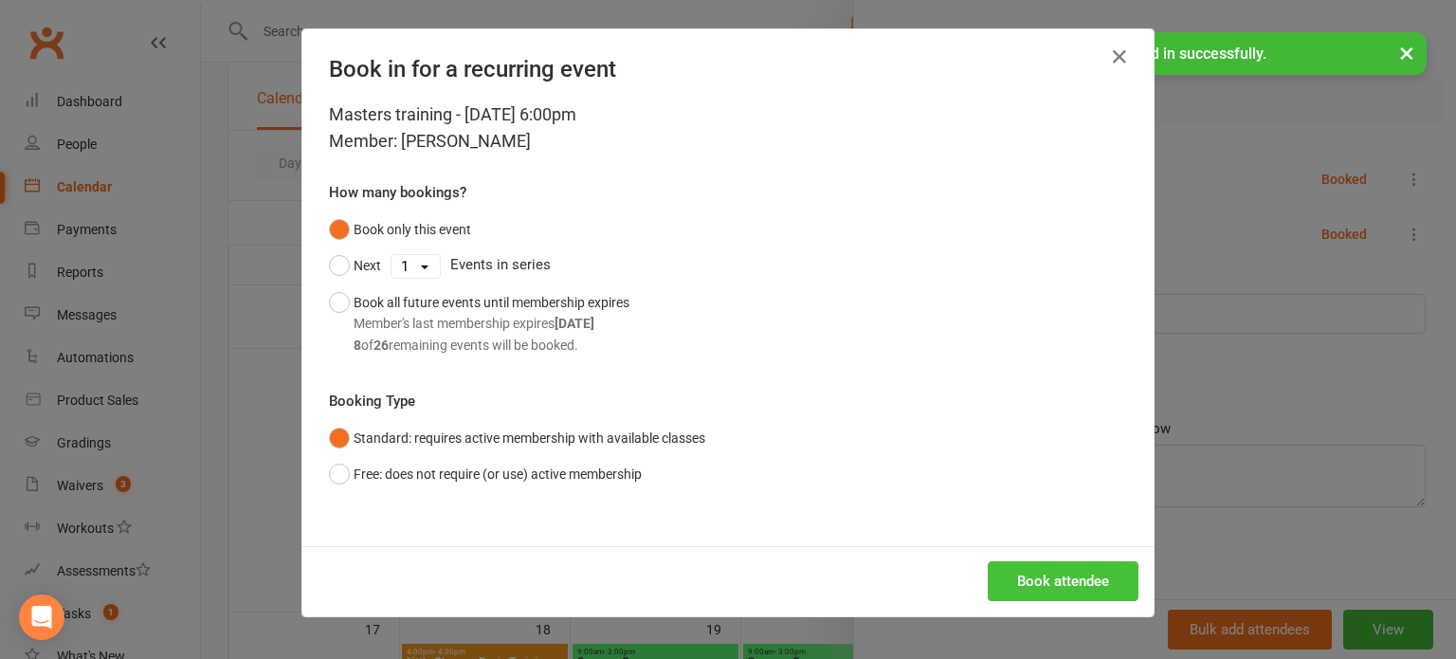
click at [1041, 581] on button "Book attendee" at bounding box center [1063, 581] width 151 height 40
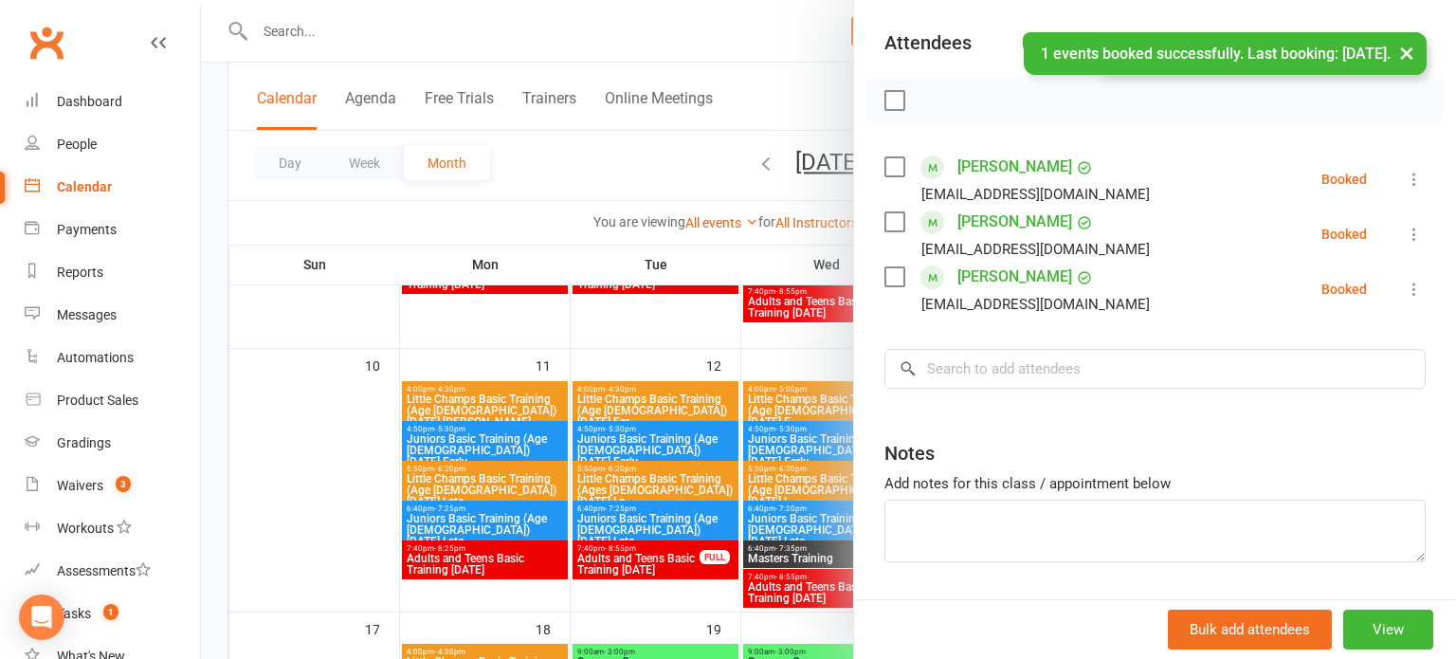
click at [1405, 229] on icon at bounding box center [1414, 234] width 19 height 19
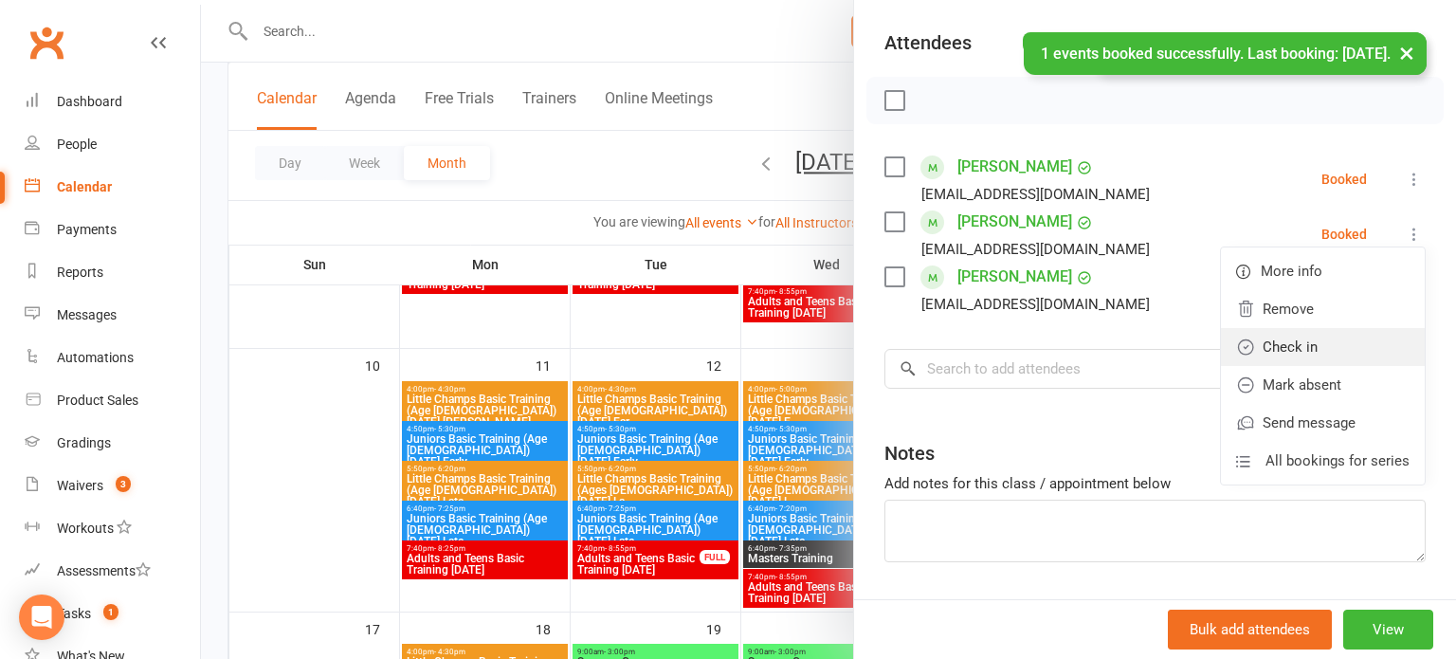
click at [1301, 358] on link "Check in" at bounding box center [1323, 347] width 204 height 38
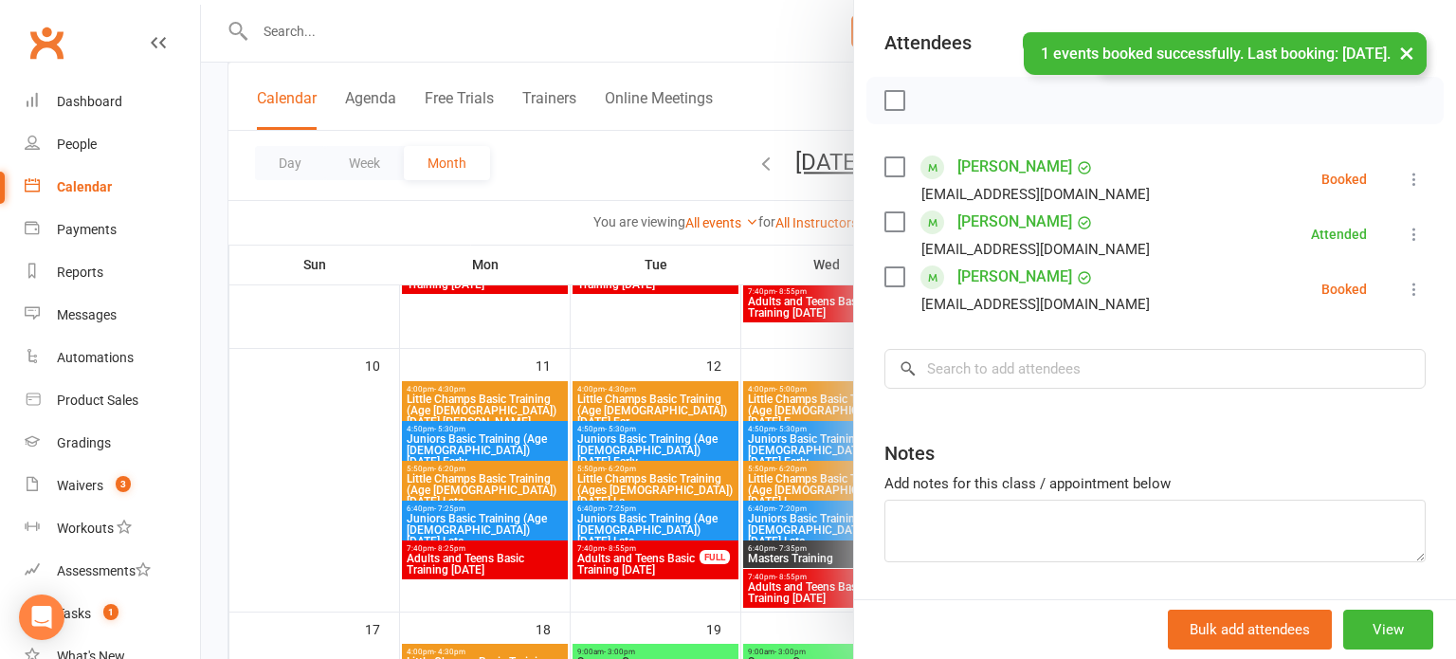
click at [1404, 171] on button at bounding box center [1414, 179] width 23 height 23
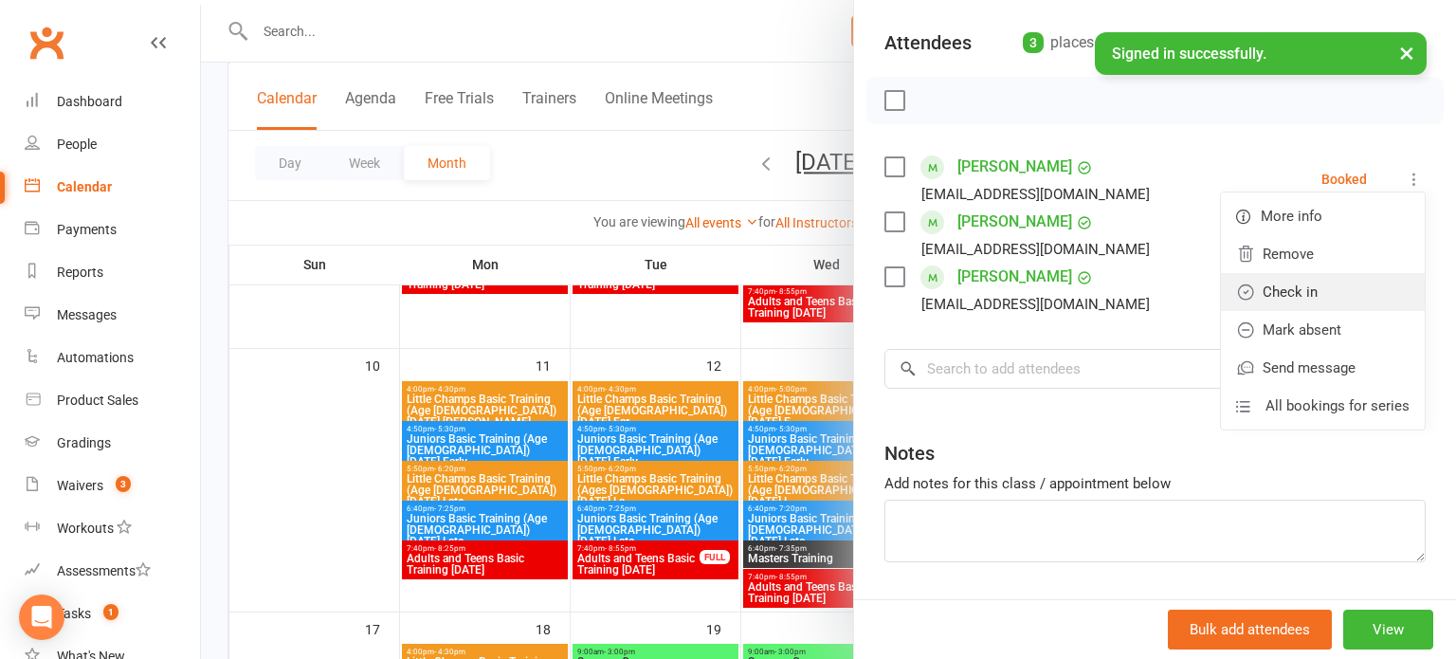
click at [1339, 285] on link "Check in" at bounding box center [1323, 292] width 204 height 38
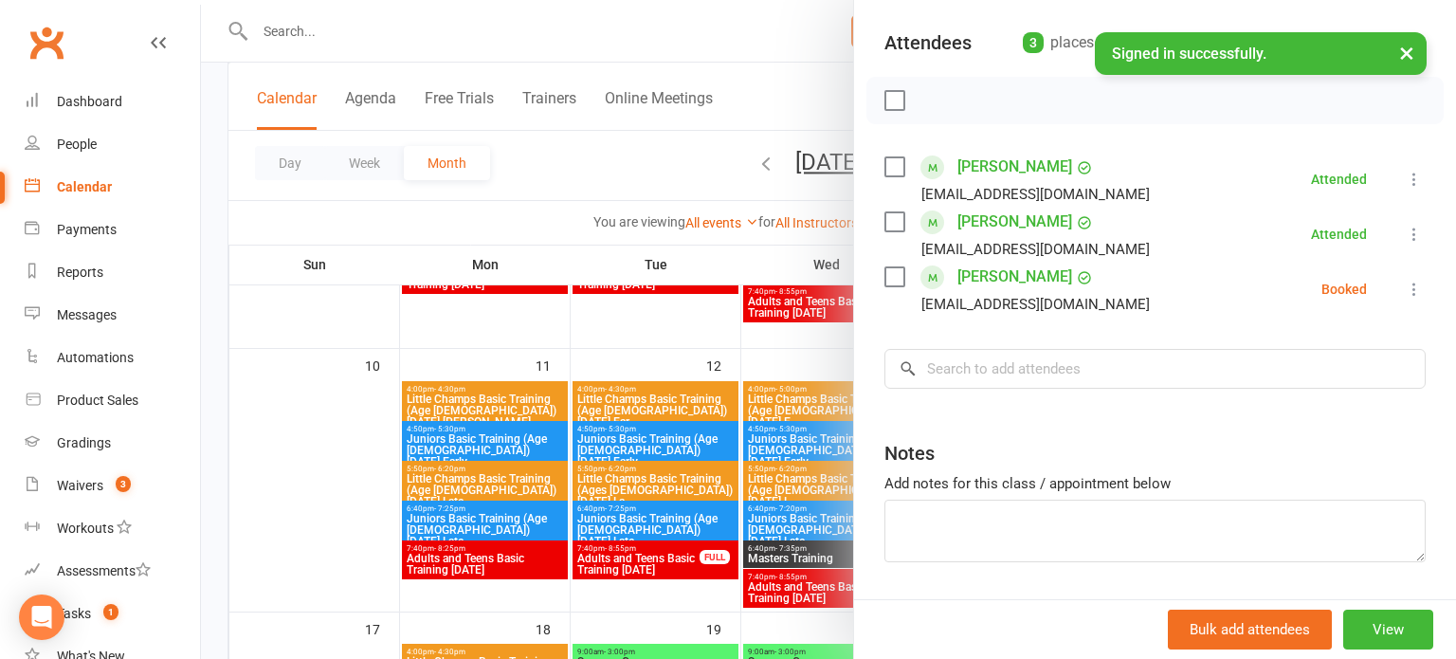
click at [651, 321] on div at bounding box center [828, 329] width 1255 height 659
